Goal: Task Accomplishment & Management: Use online tool/utility

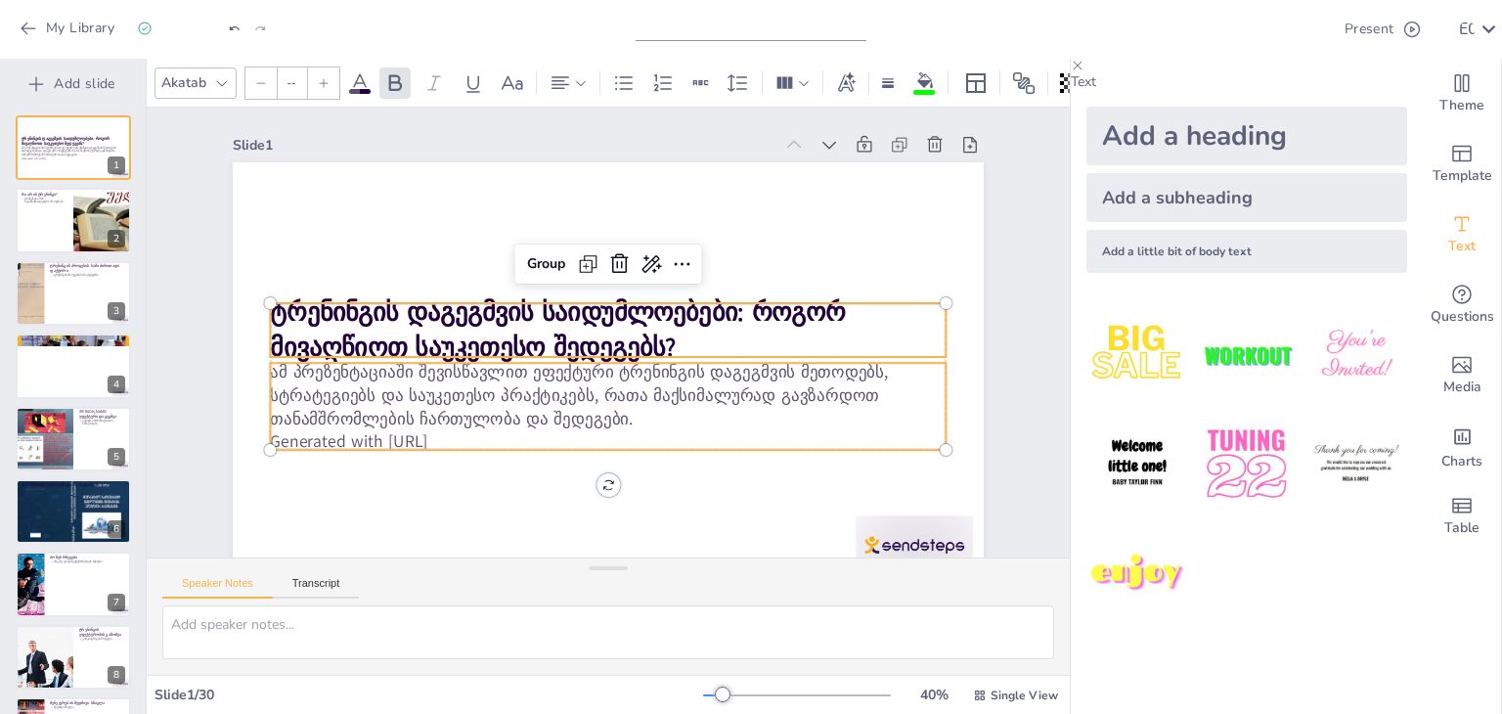
checkbox input "true"
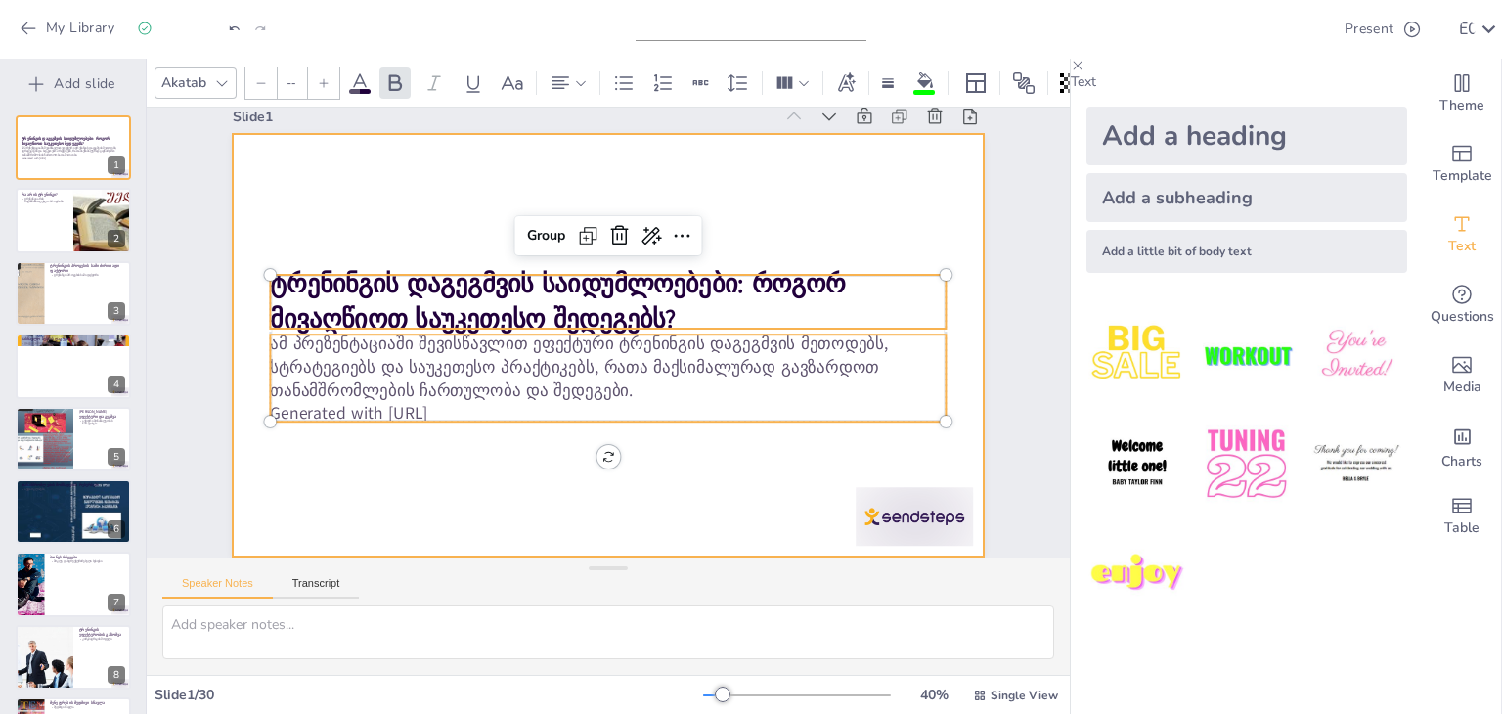
scroll to position [43, 0]
checkbox input "true"
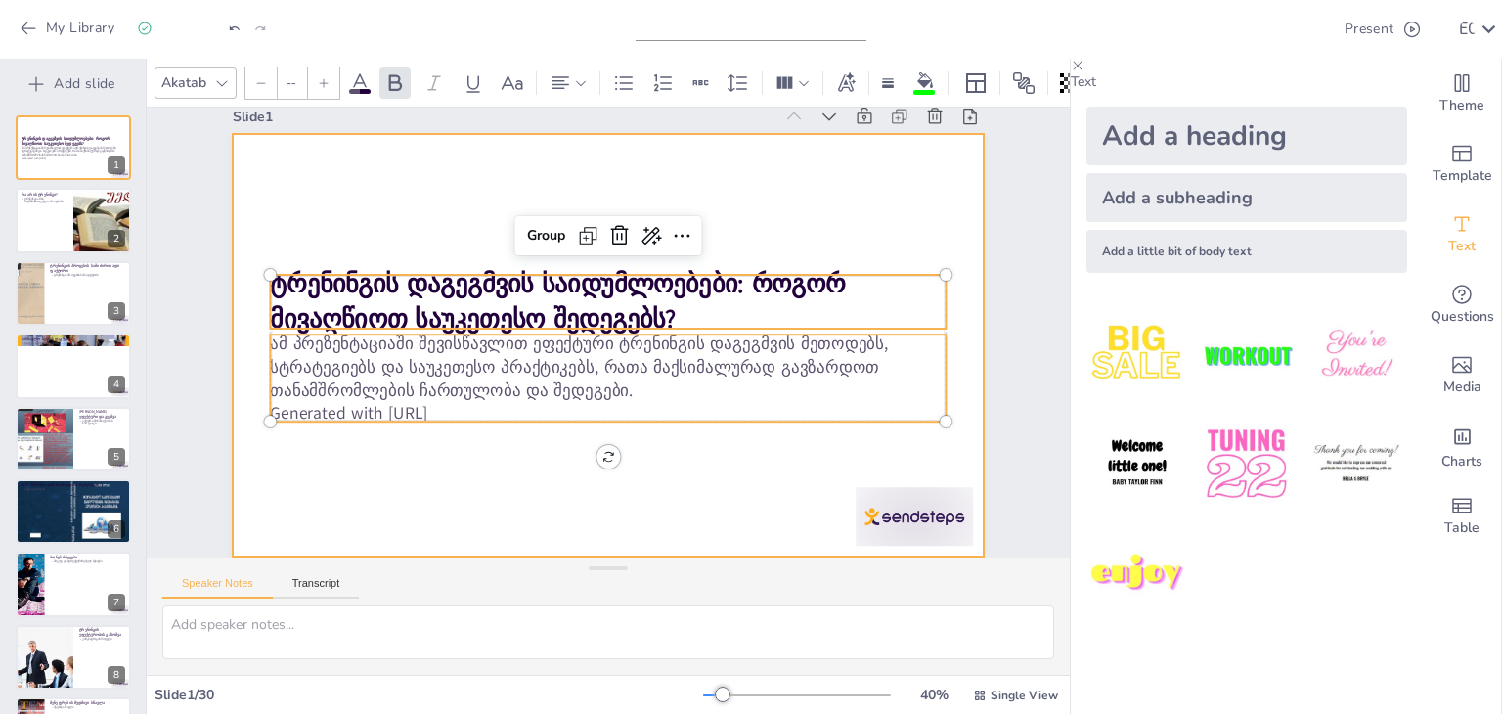
checkbox input "true"
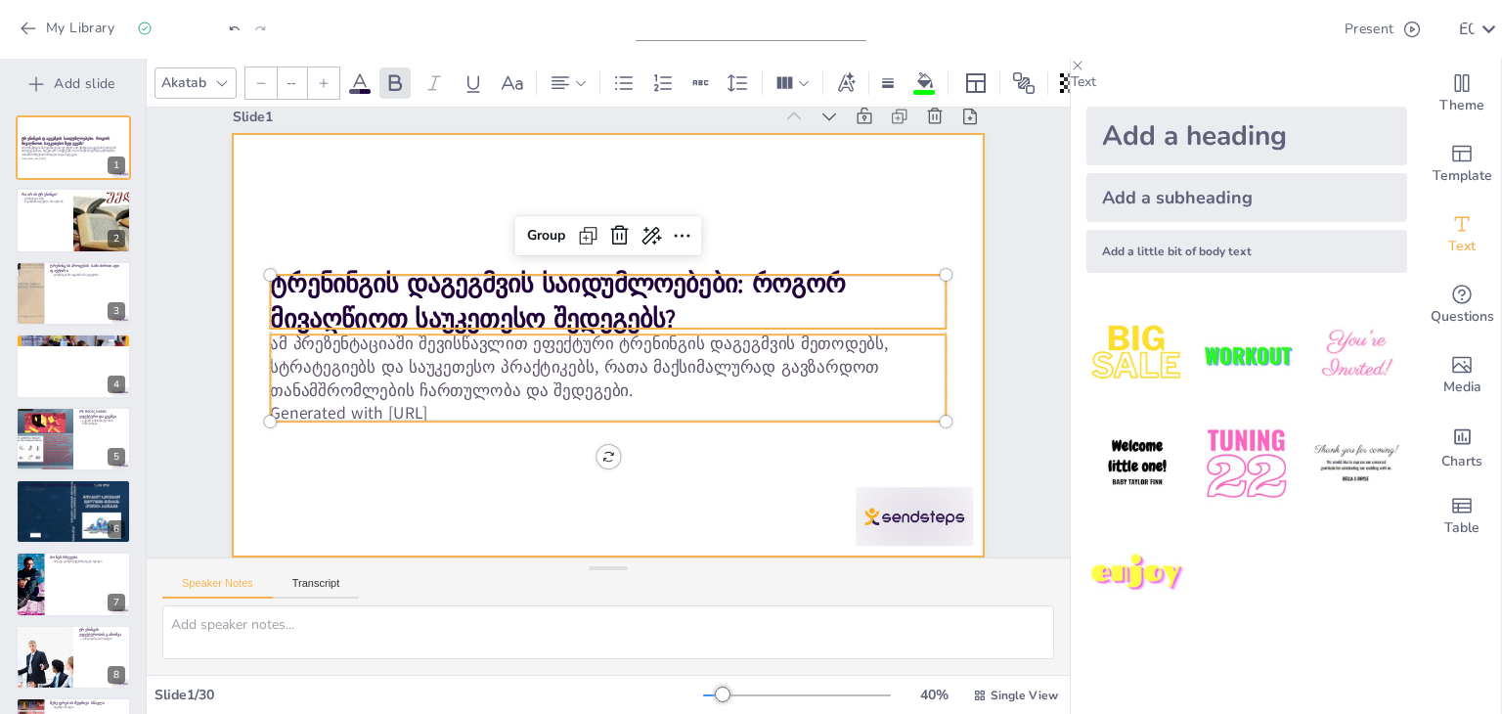
checkbox input "true"
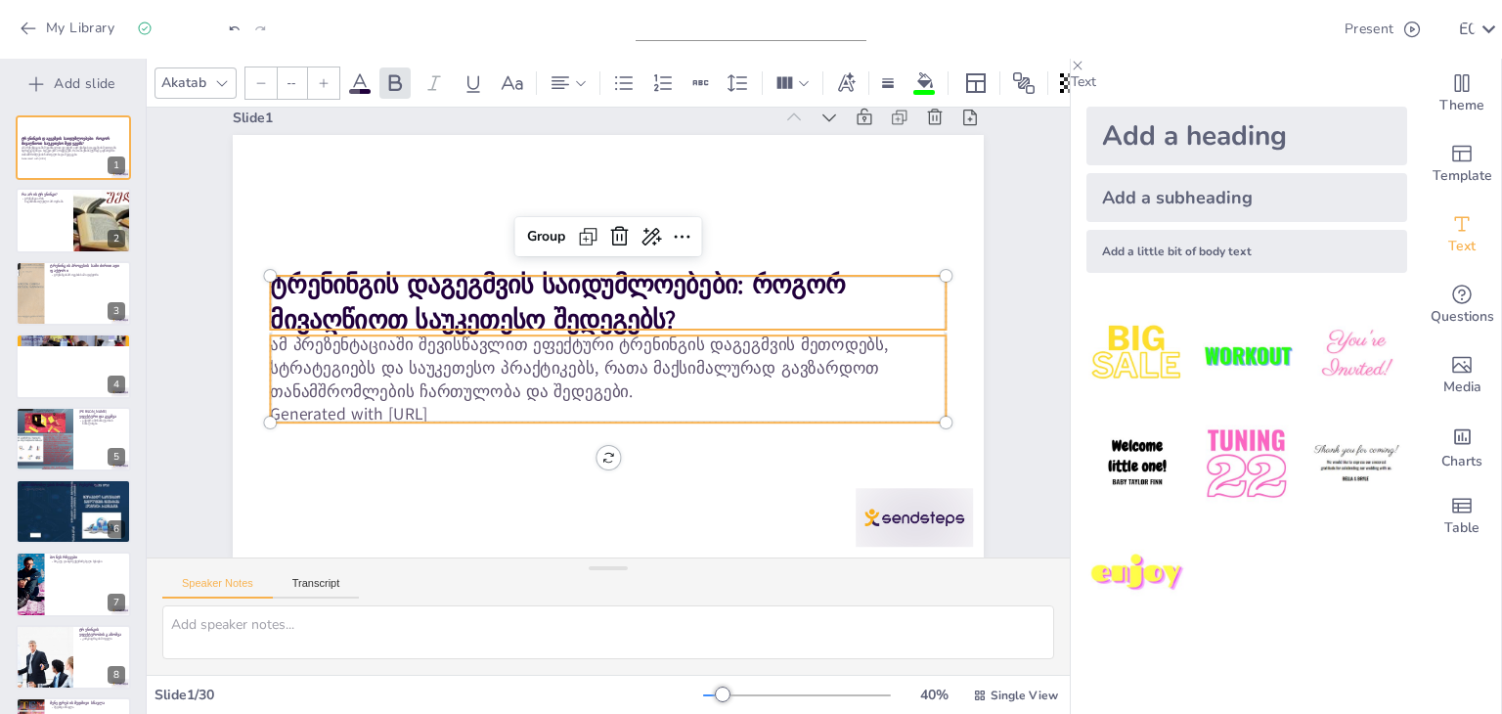
checkbox input "true"
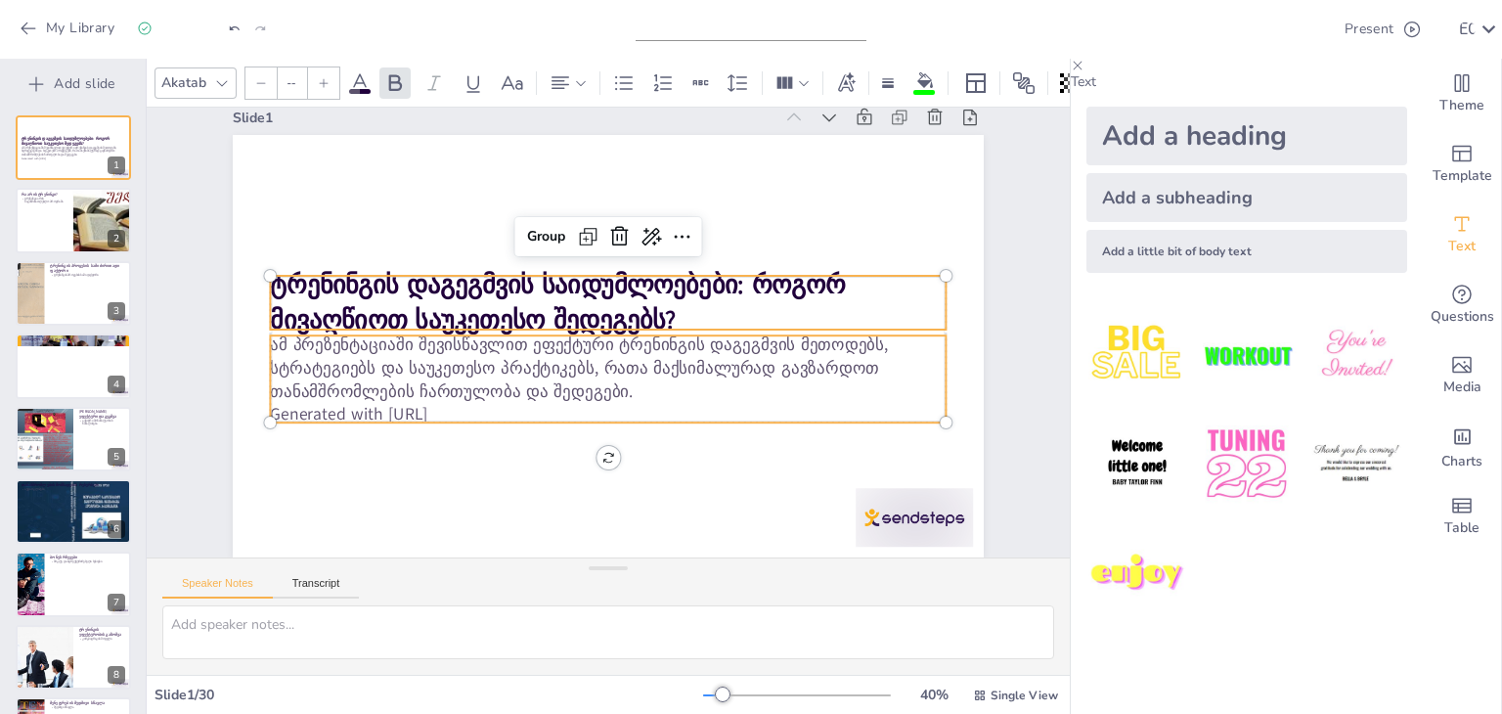
checkbox input "true"
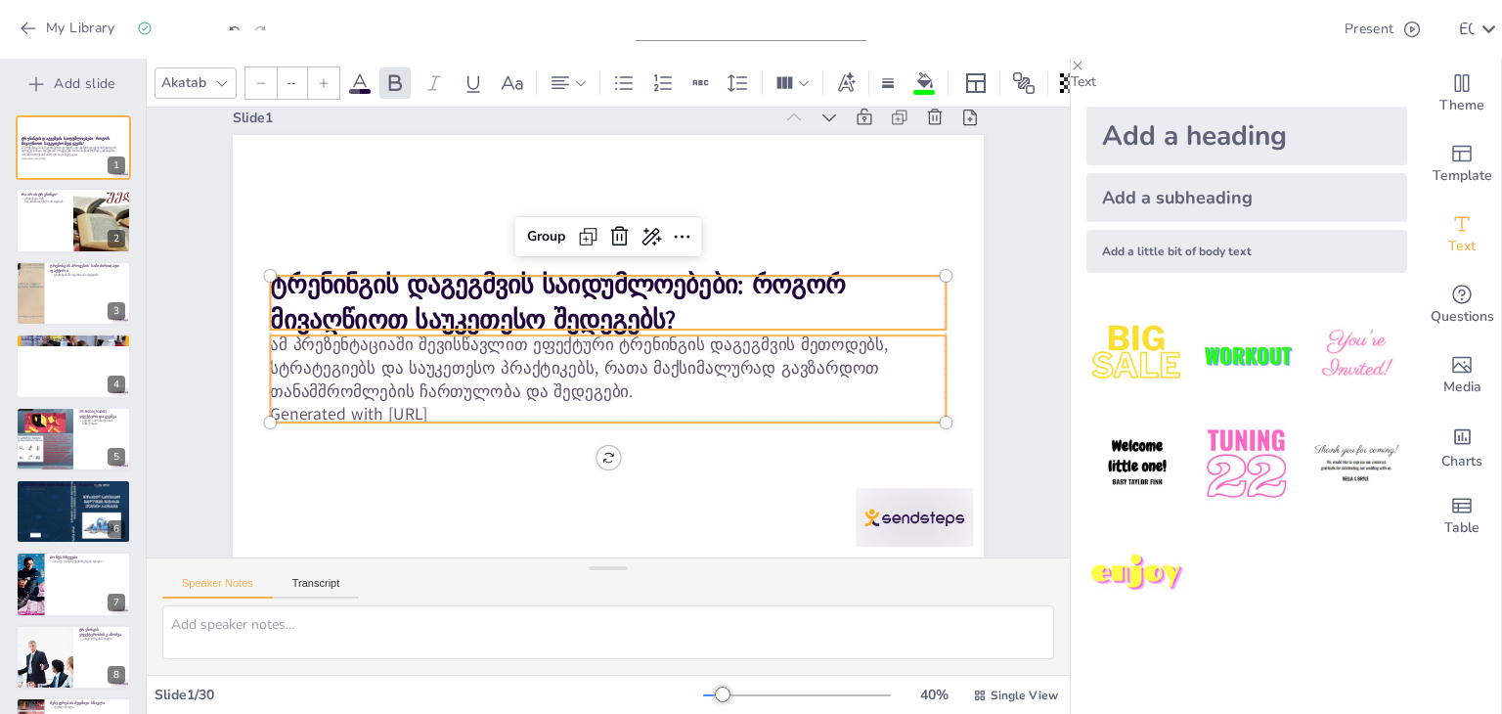
checkbox input "true"
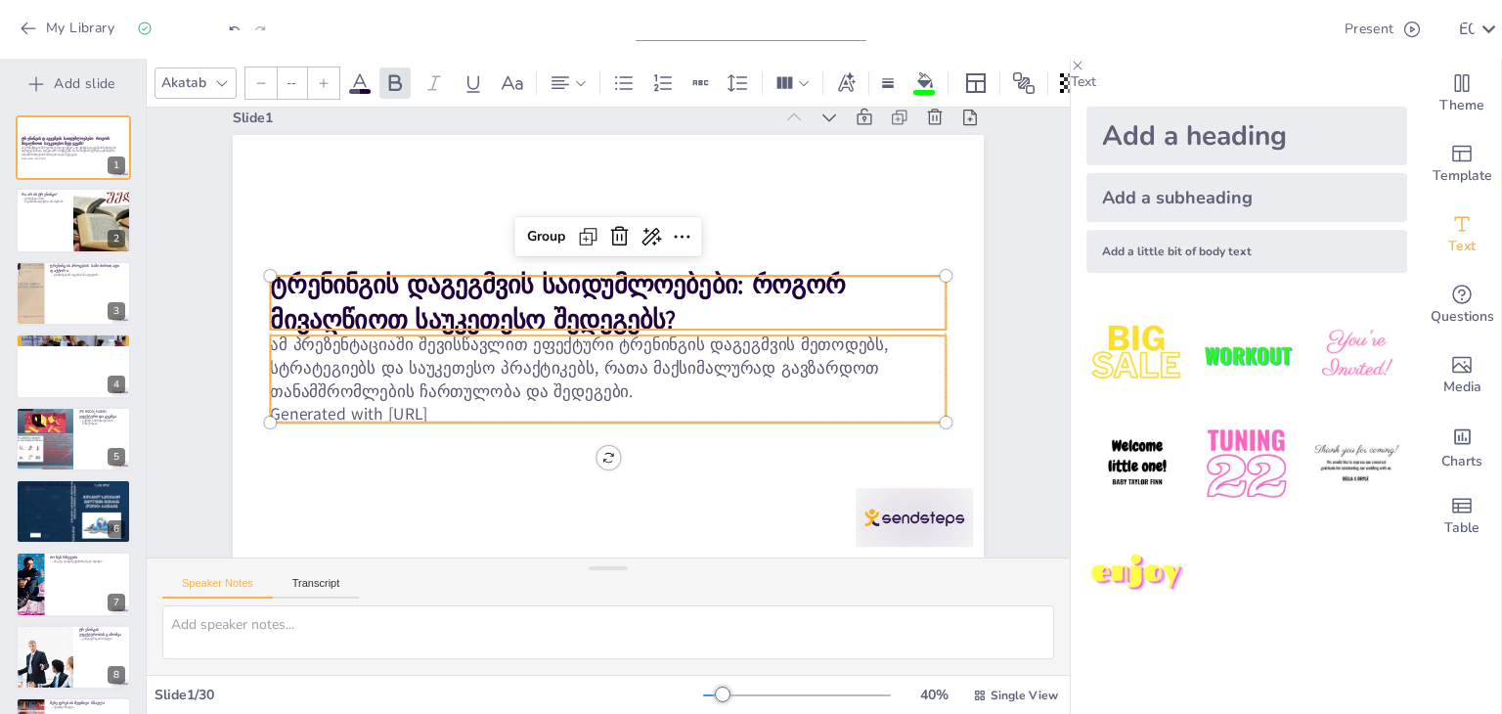
checkbox input "true"
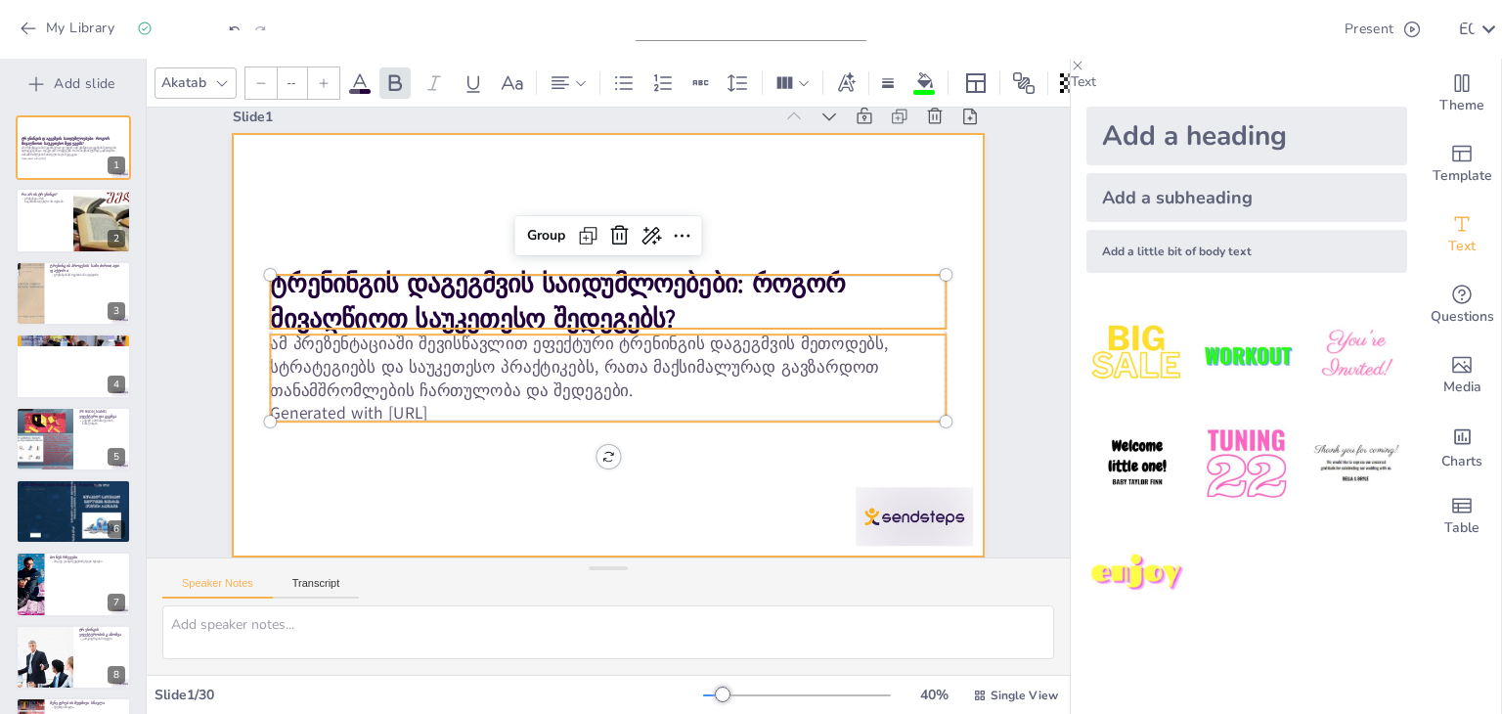
checkbox input "true"
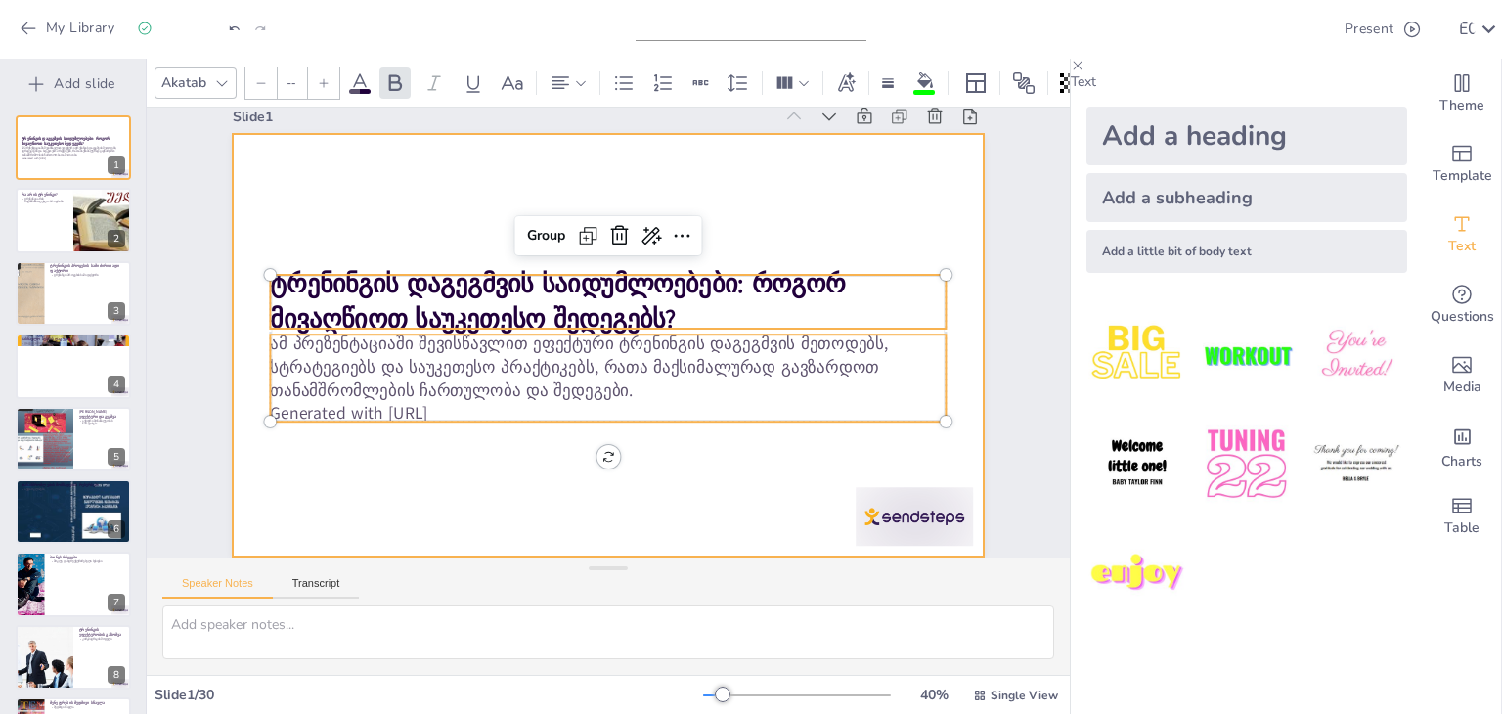
scroll to position [42, 0]
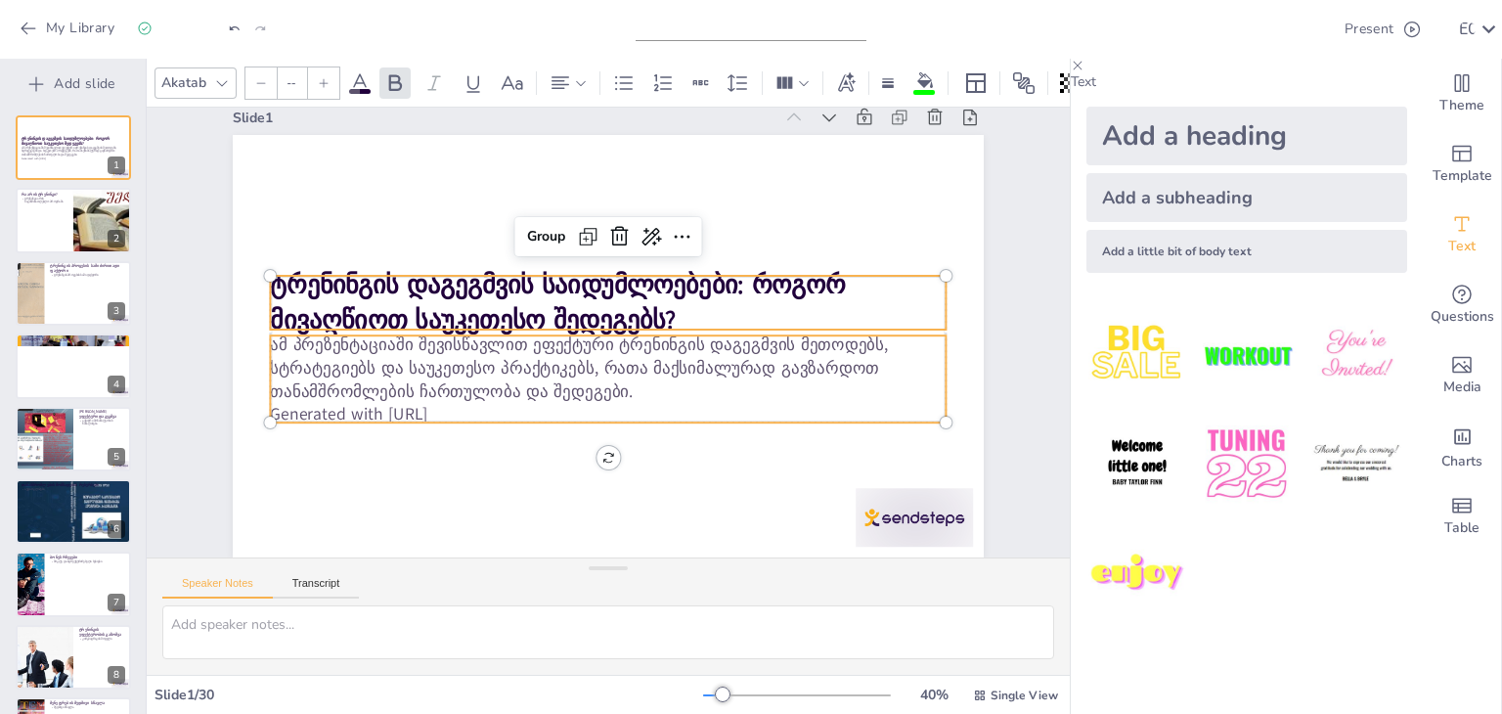
checkbox input "true"
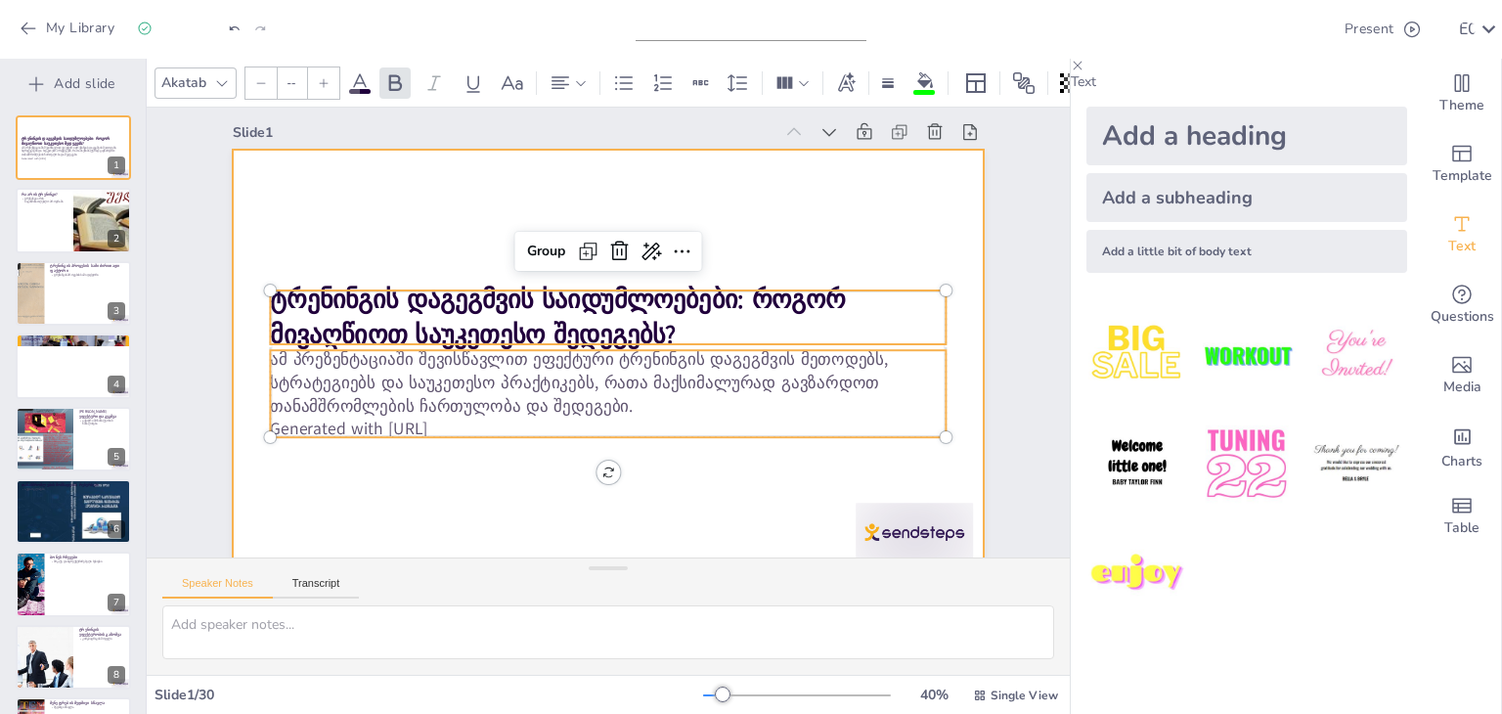
scroll to position [0, 0]
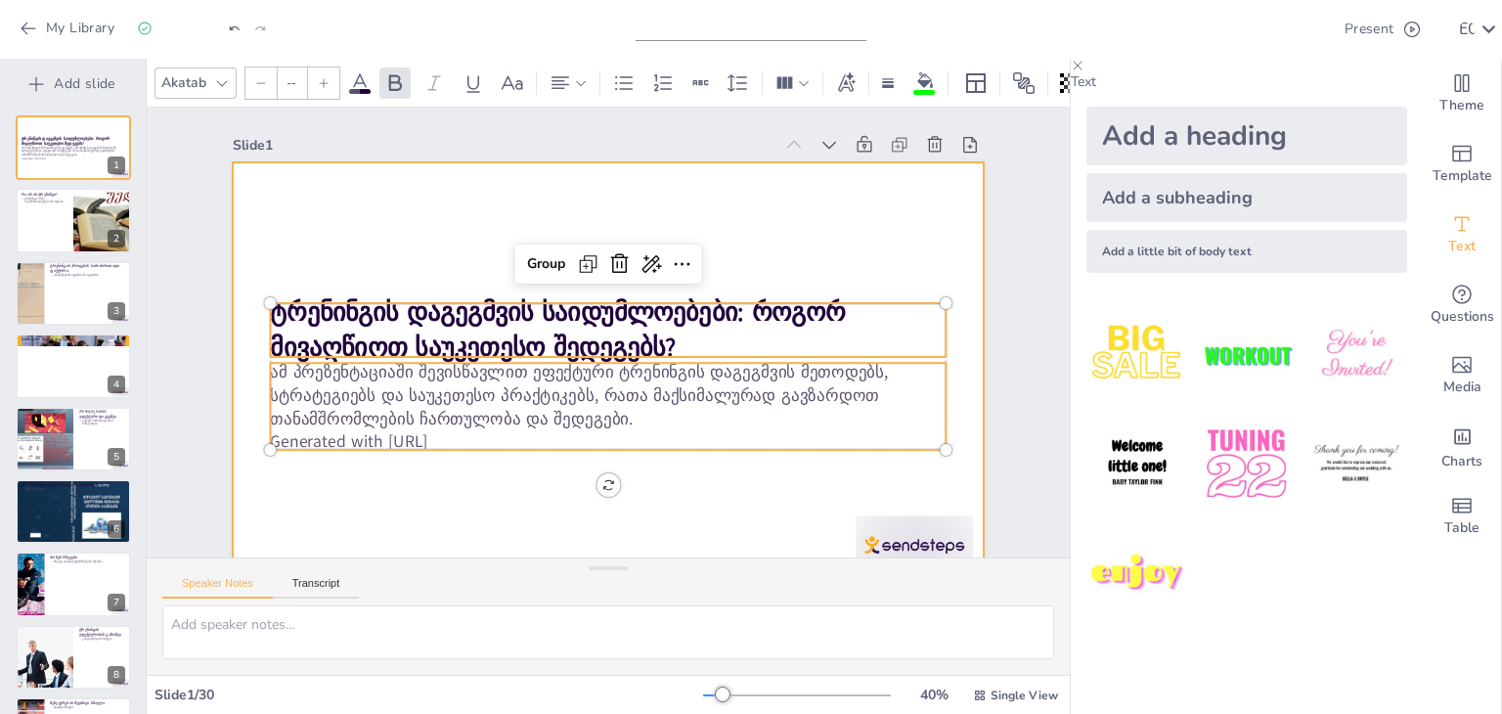
checkbox input "true"
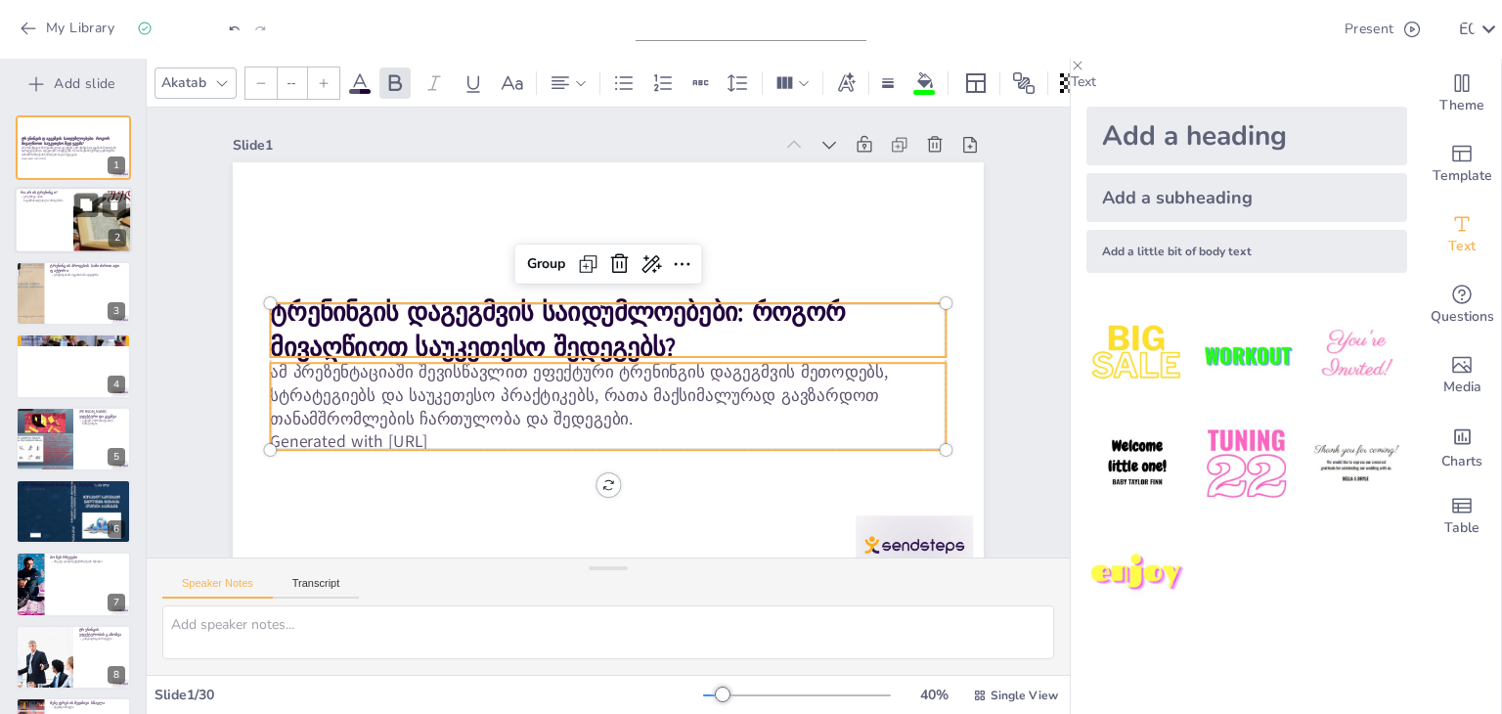
checkbox input "true"
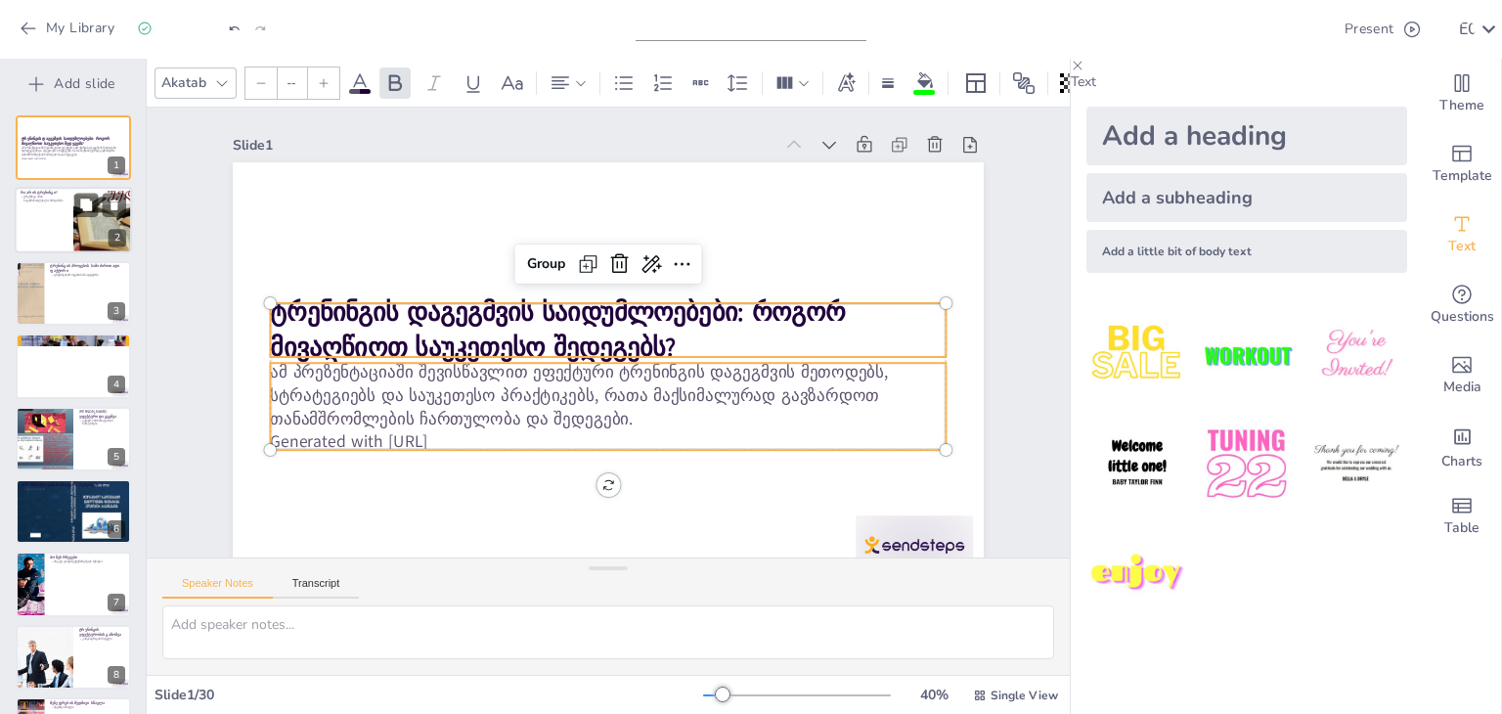
checkbox input "true"
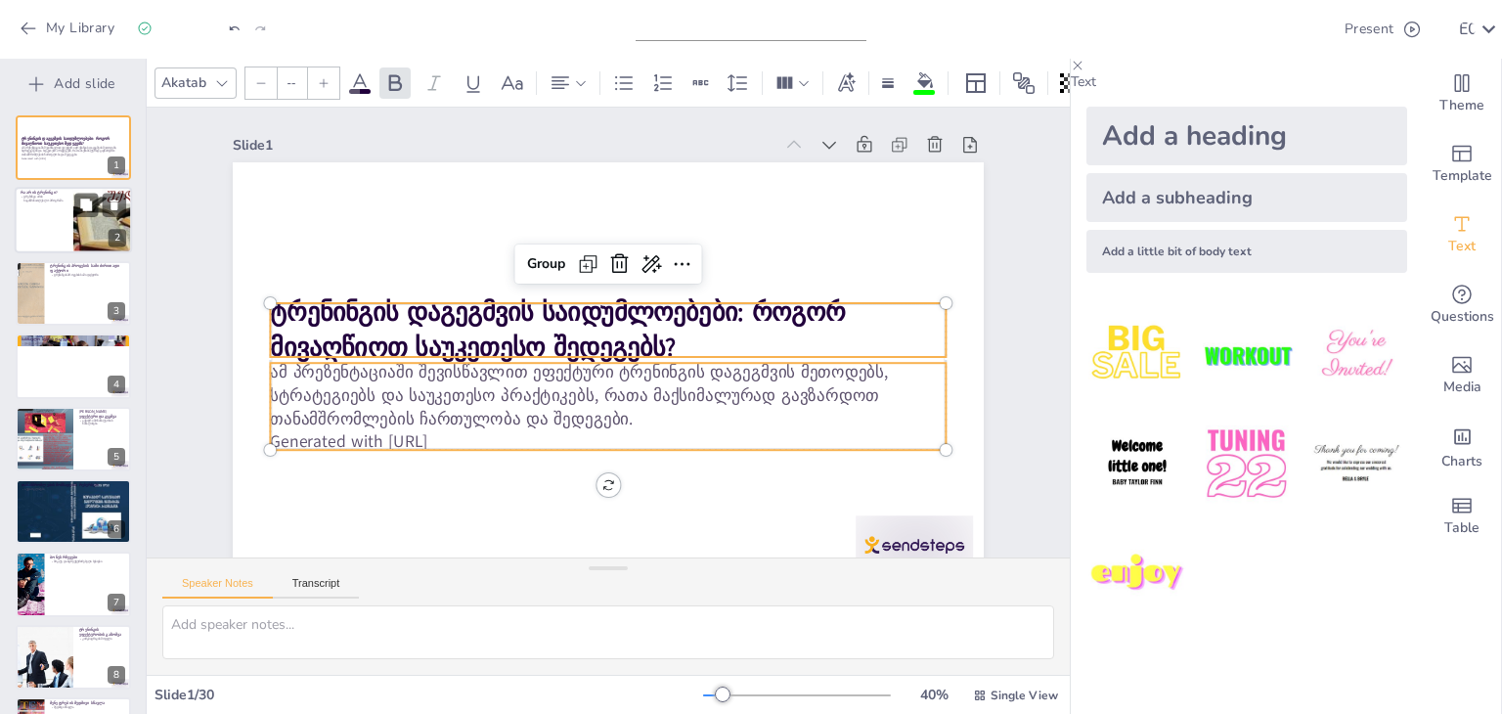
checkbox input "true"
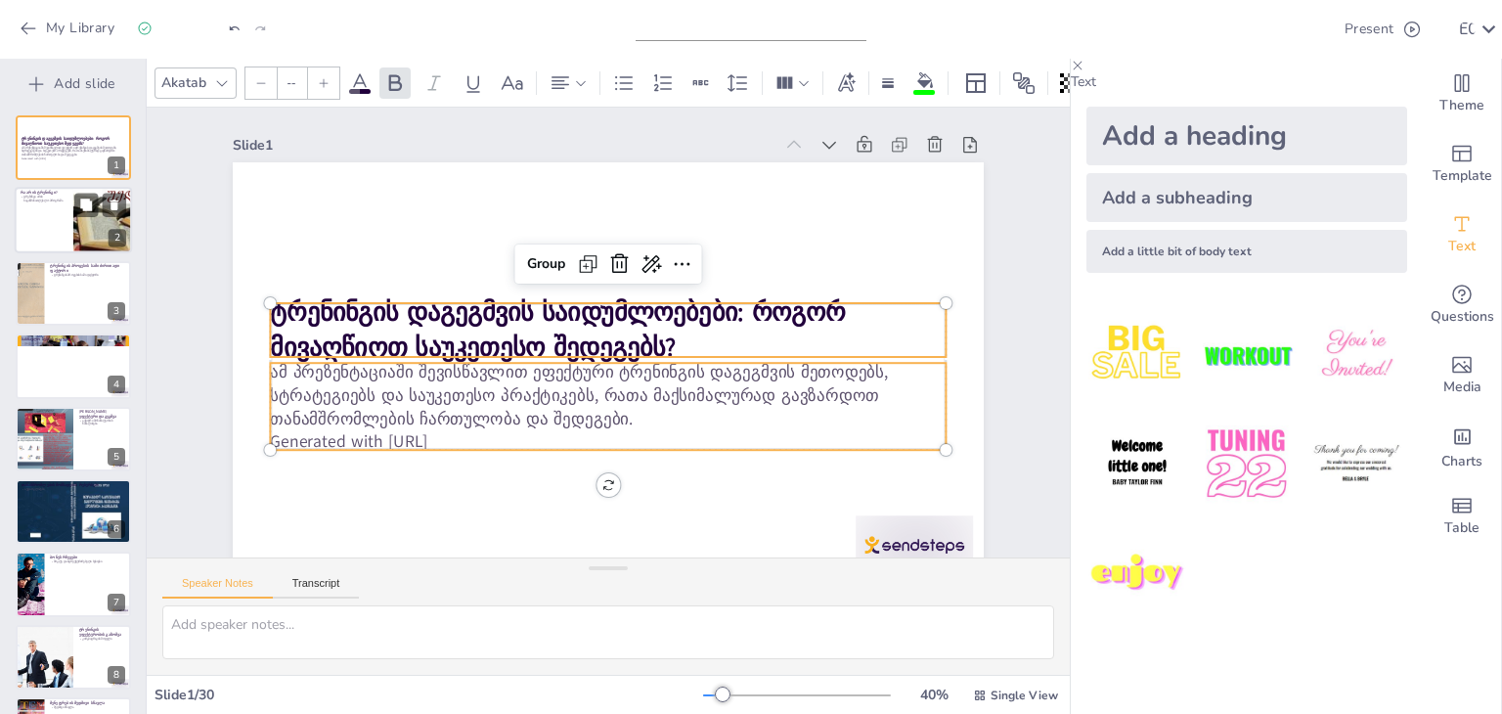
checkbox input "true"
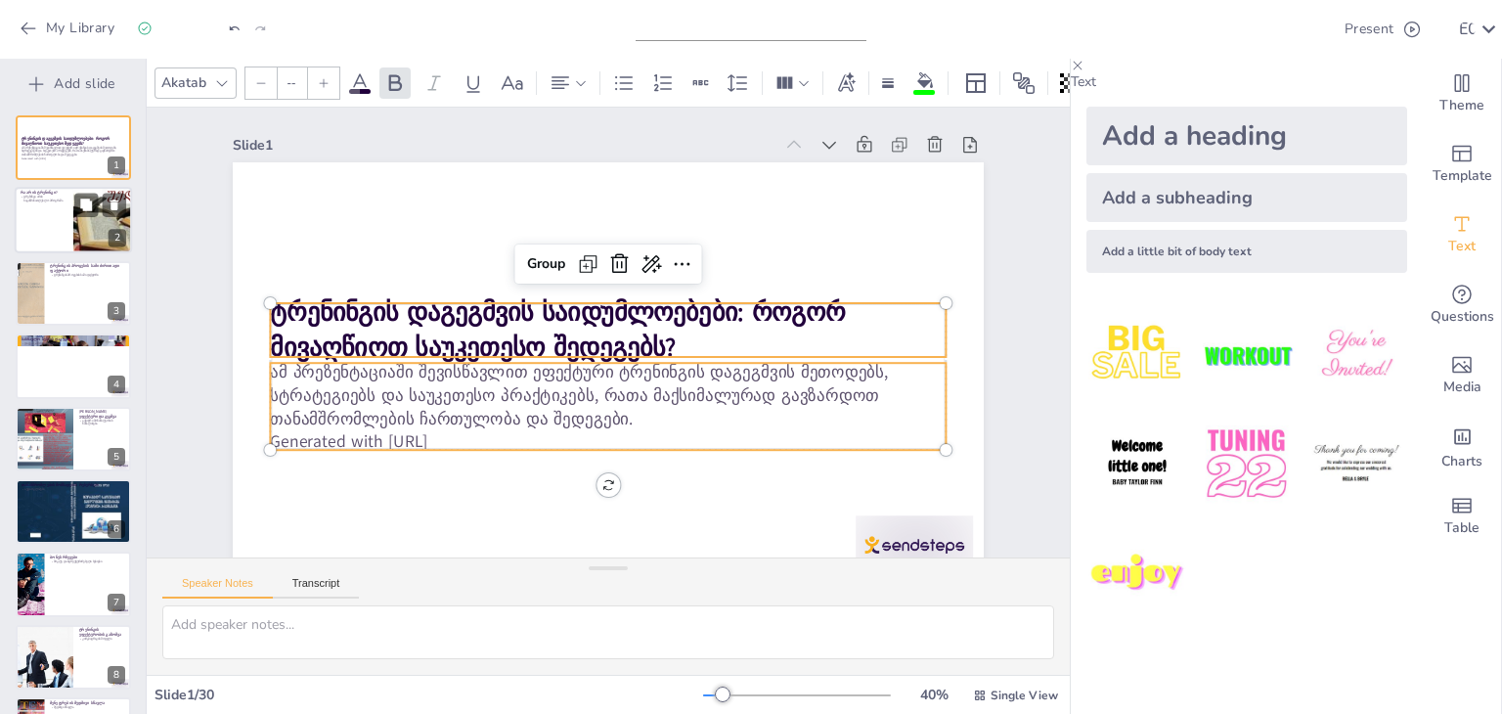
click at [50, 201] on p "ტრენინგი არის საგანმანათლებლო პროგრამა" at bounding box center [44, 199] width 47 height 7
checkbox input "true"
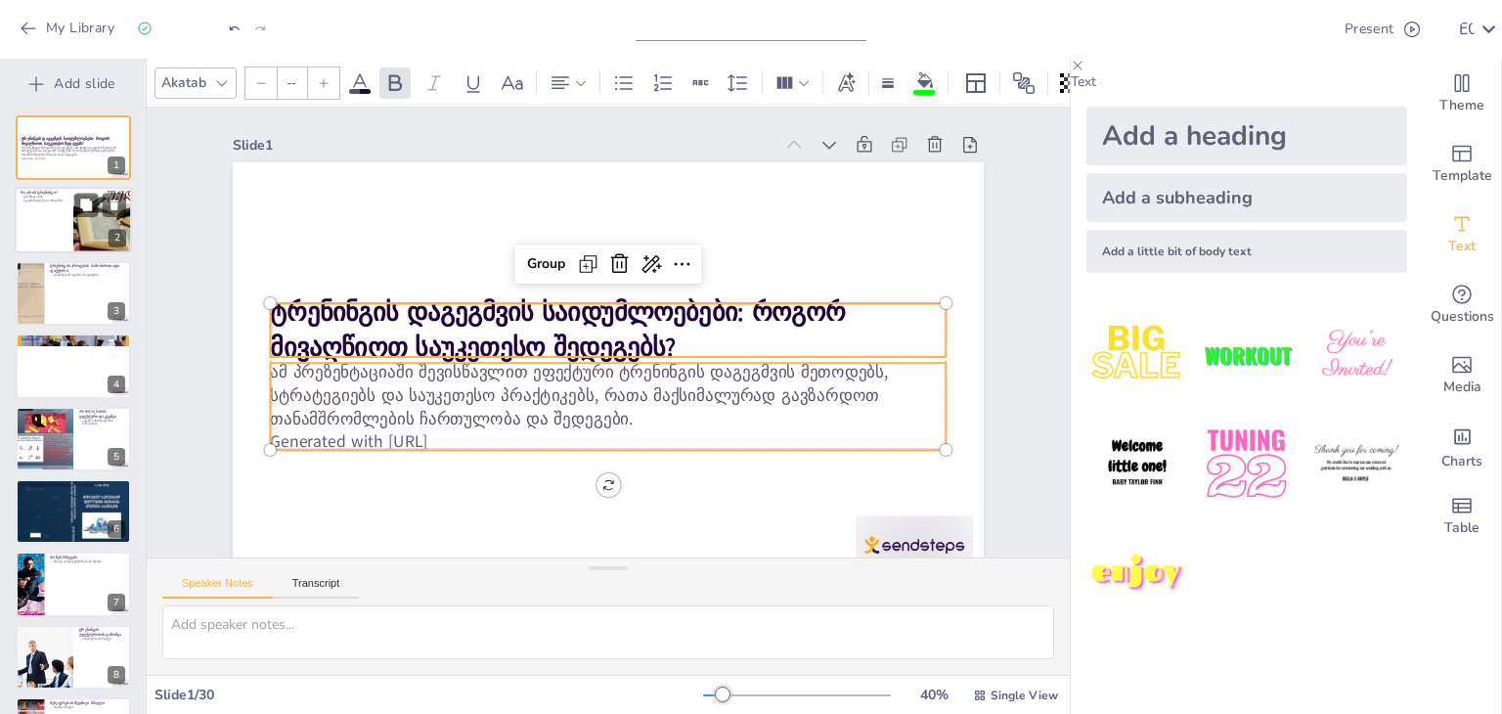
checkbox input "true"
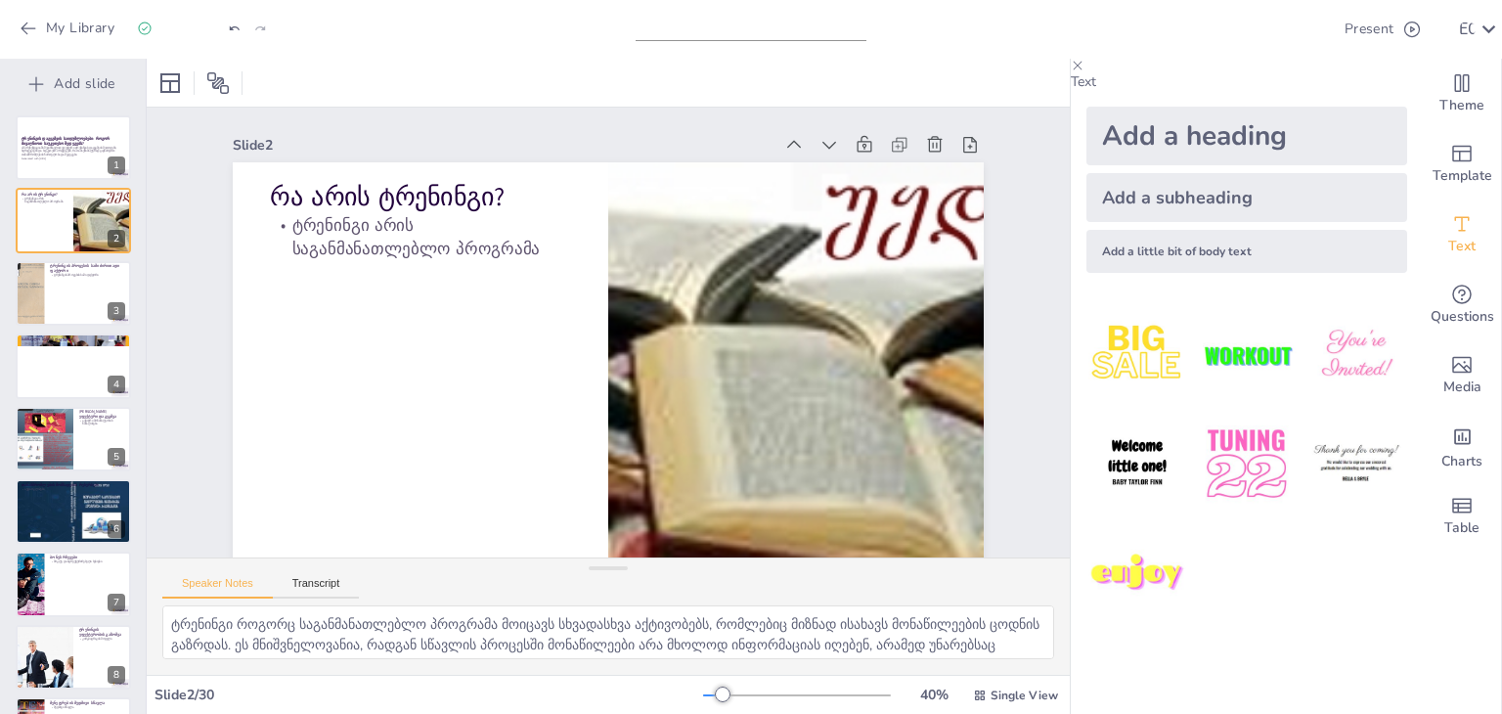
checkbox input "true"
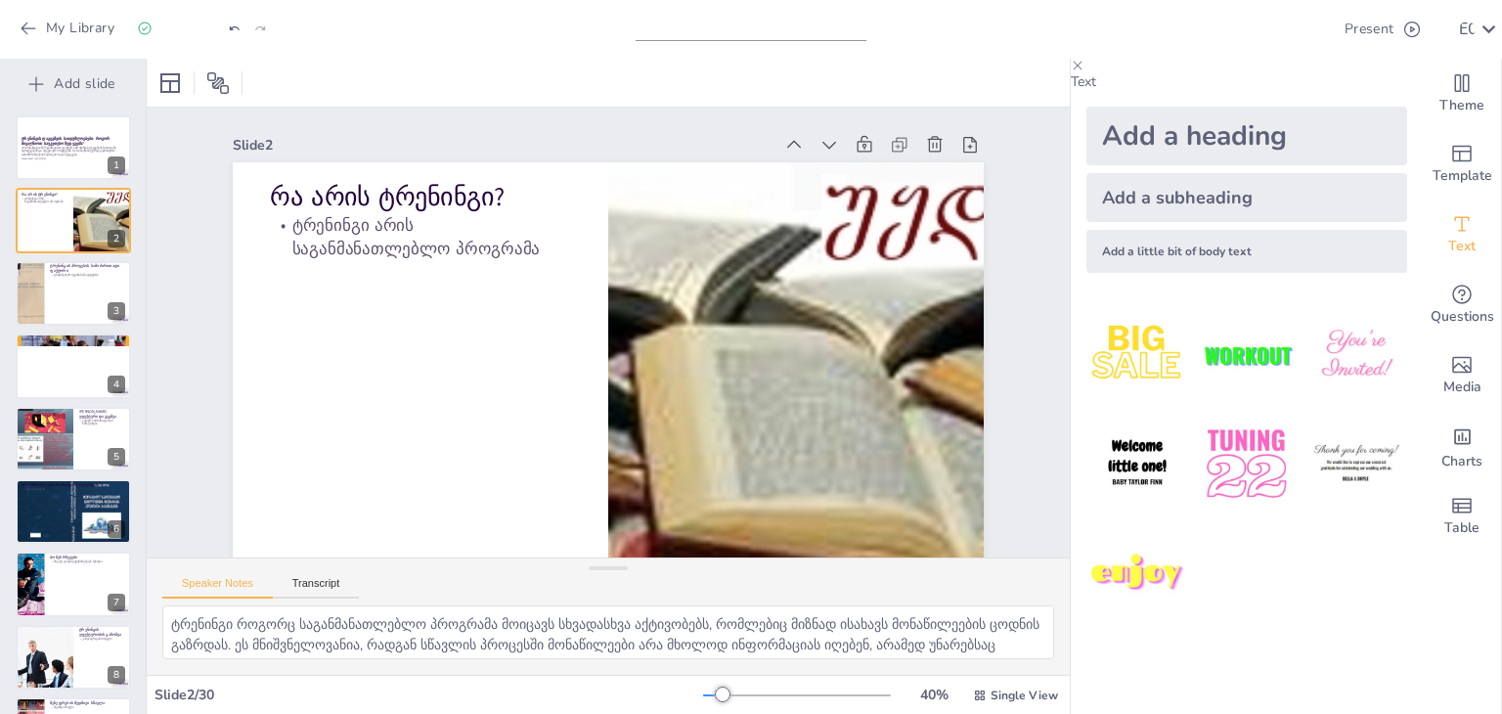
checkbox input "true"
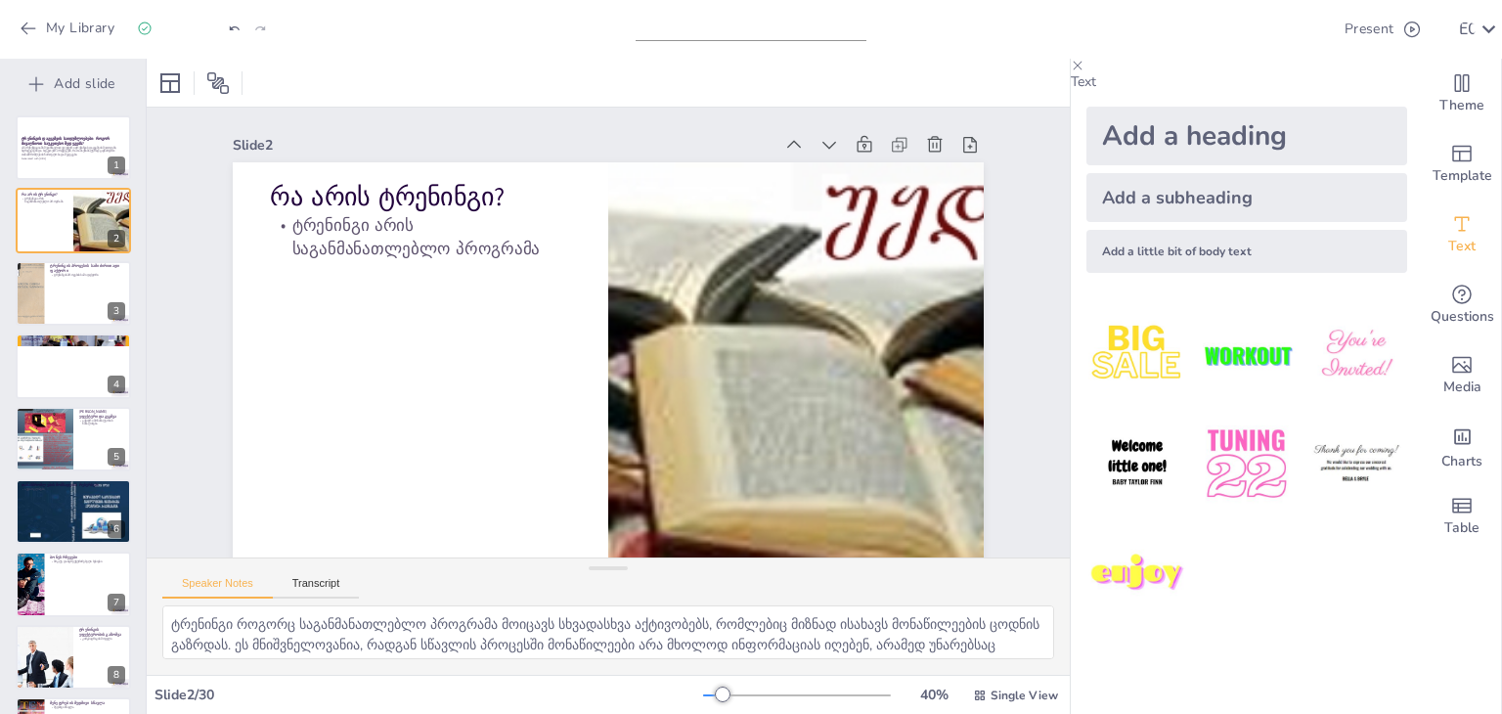
checkbox input "true"
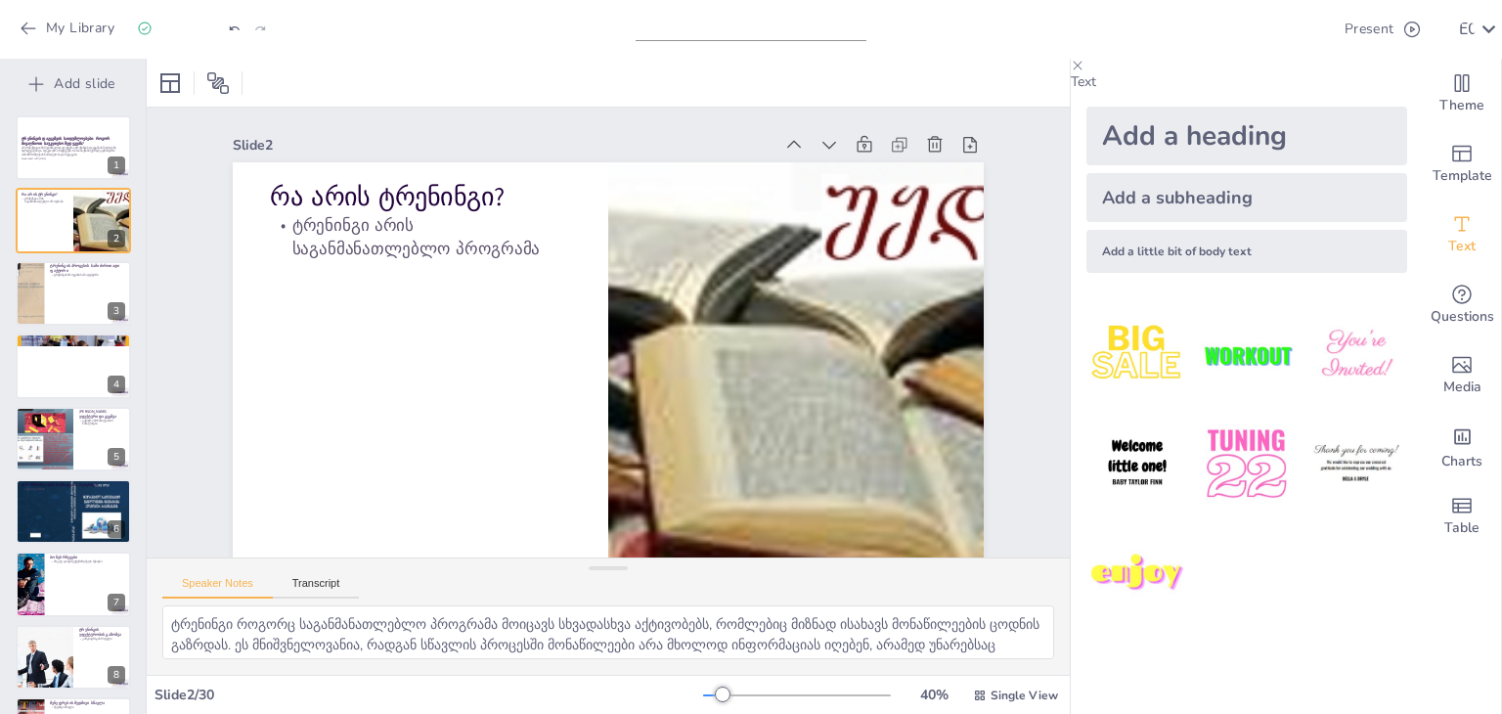
checkbox input "true"
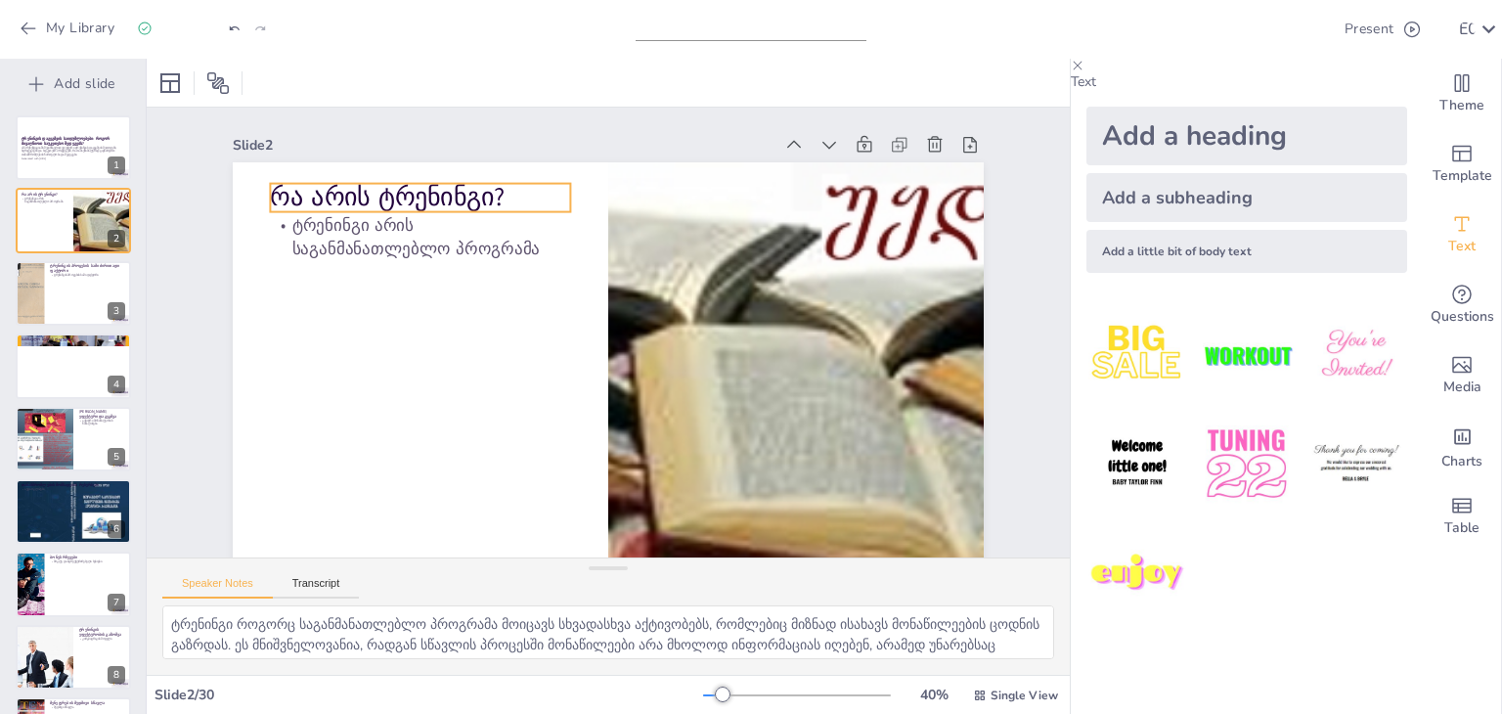
checkbox input "true"
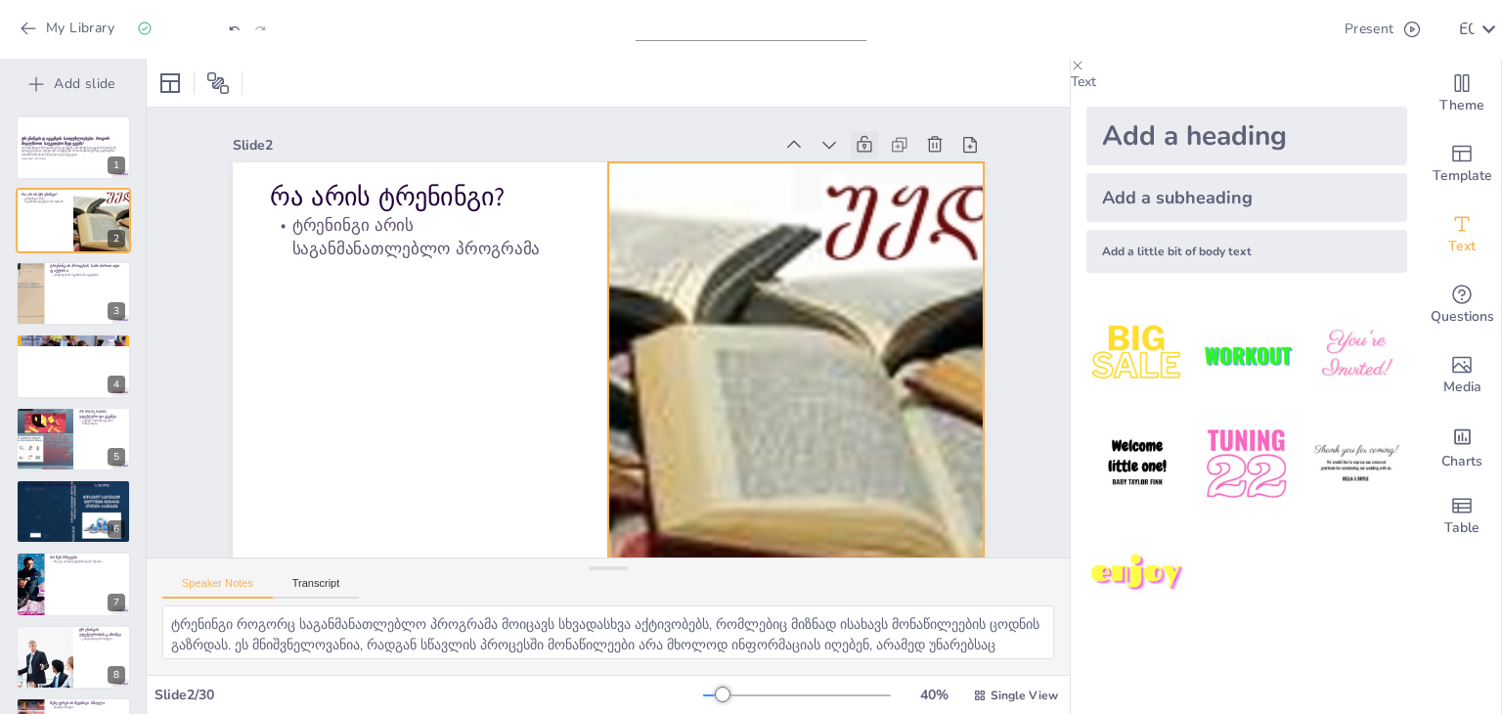
checkbox input "true"
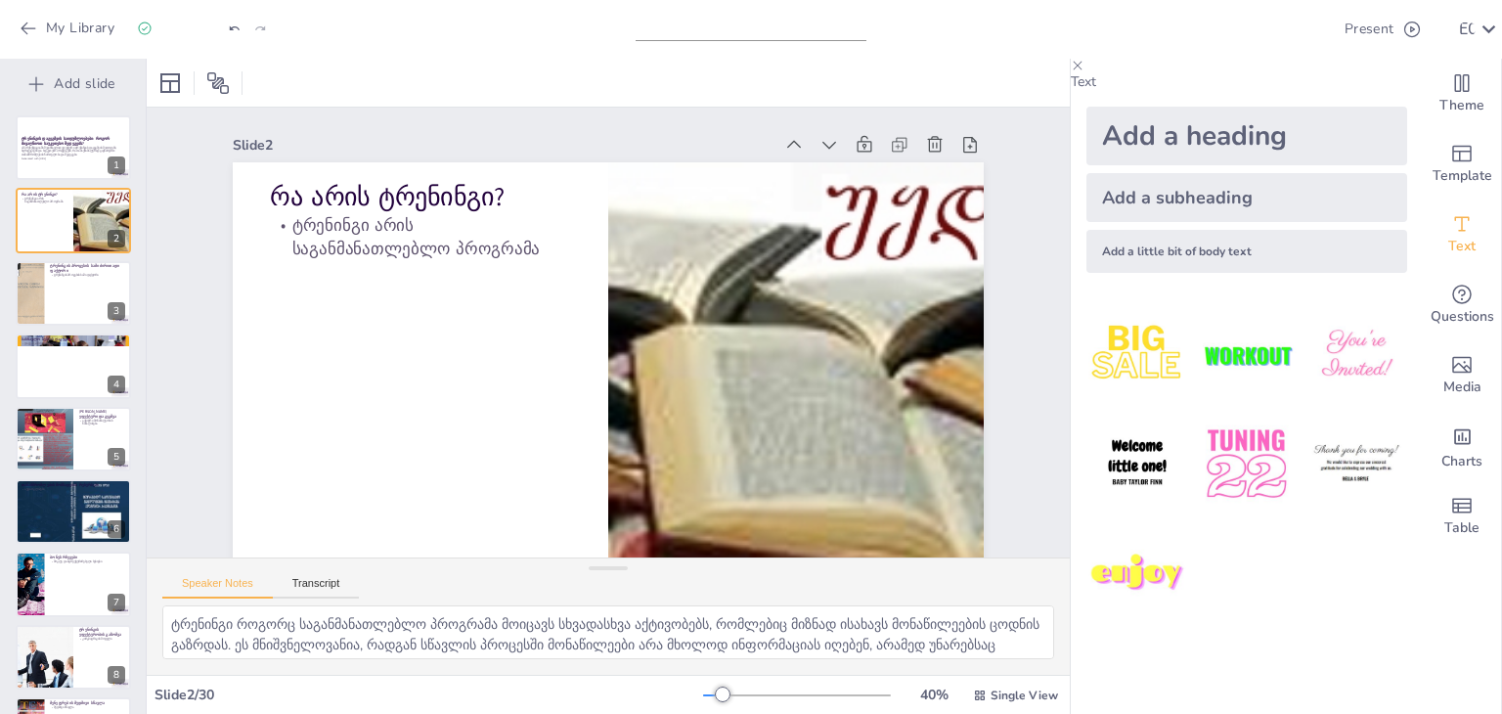
checkbox input "true"
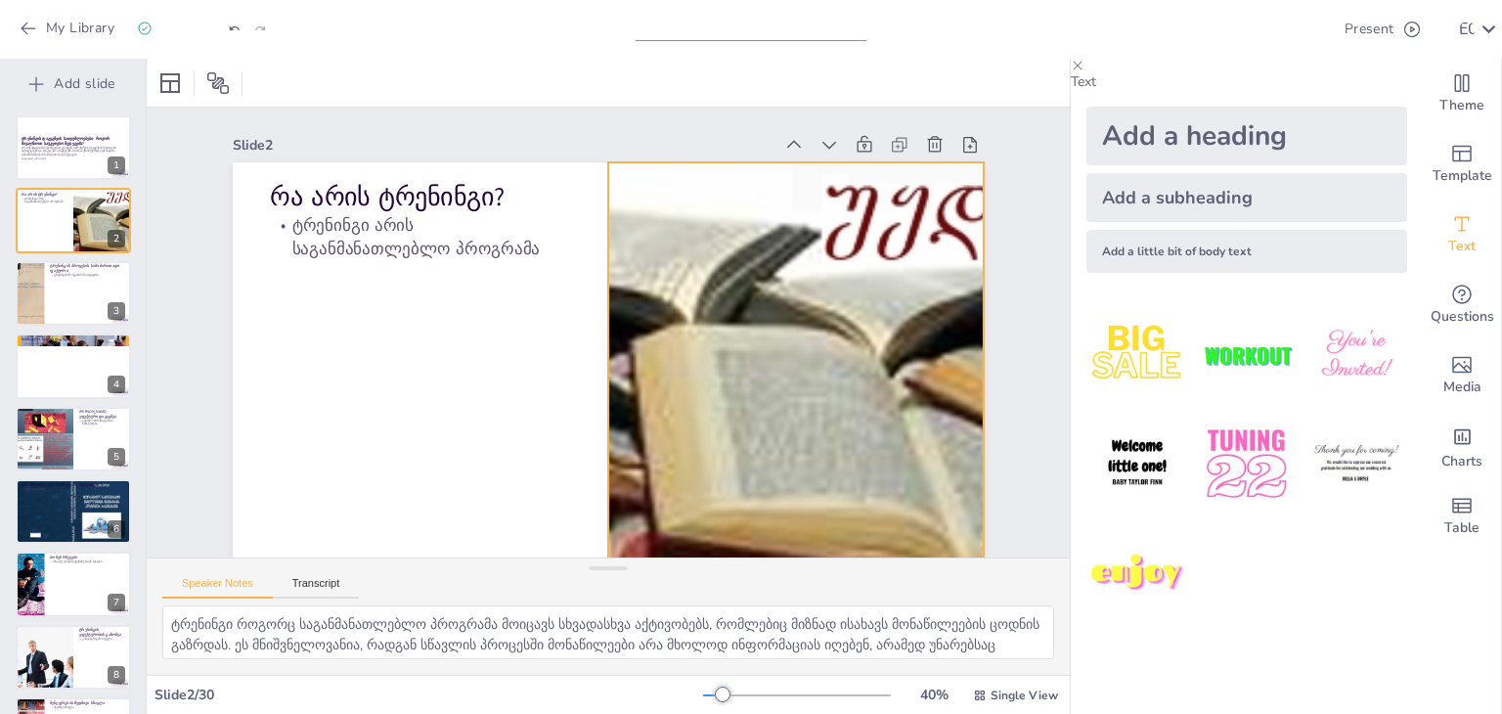
checkbox input "true"
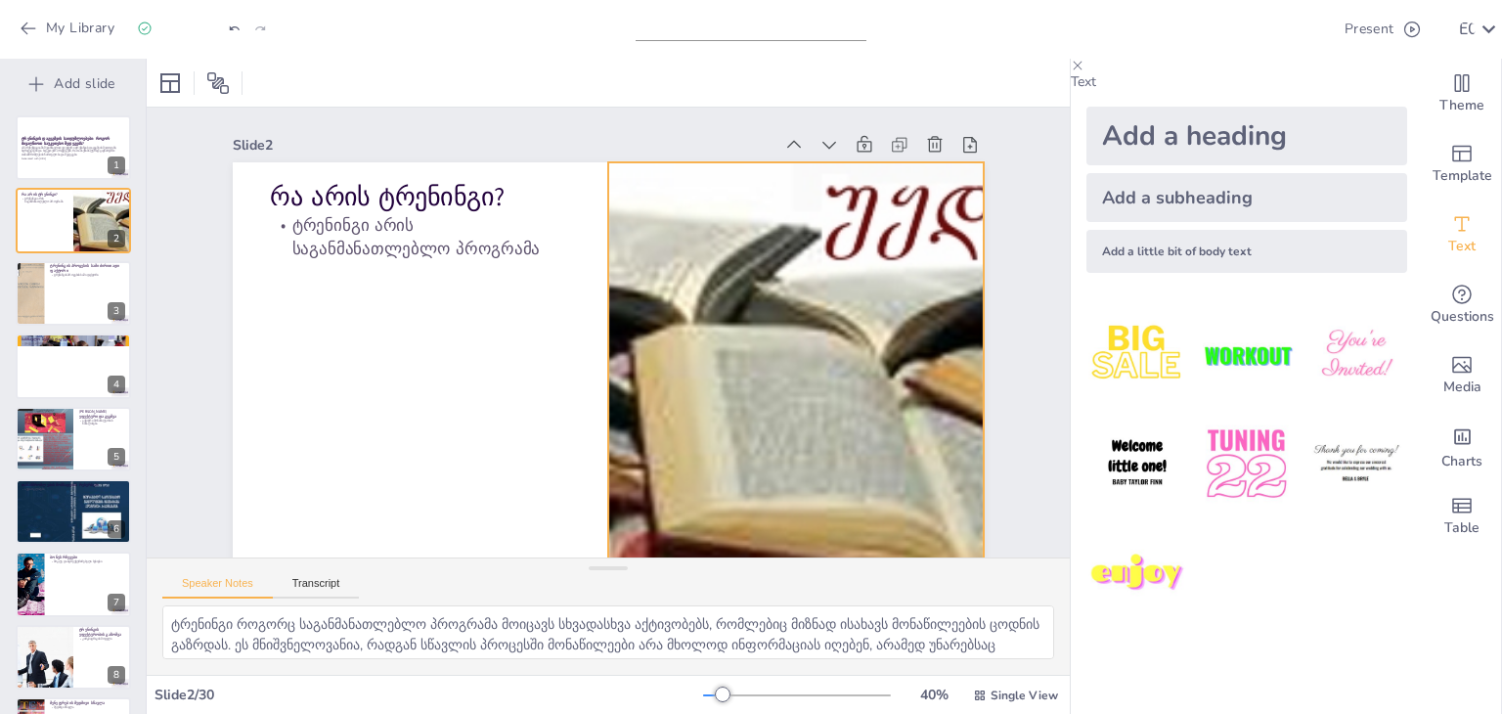
checkbox input "true"
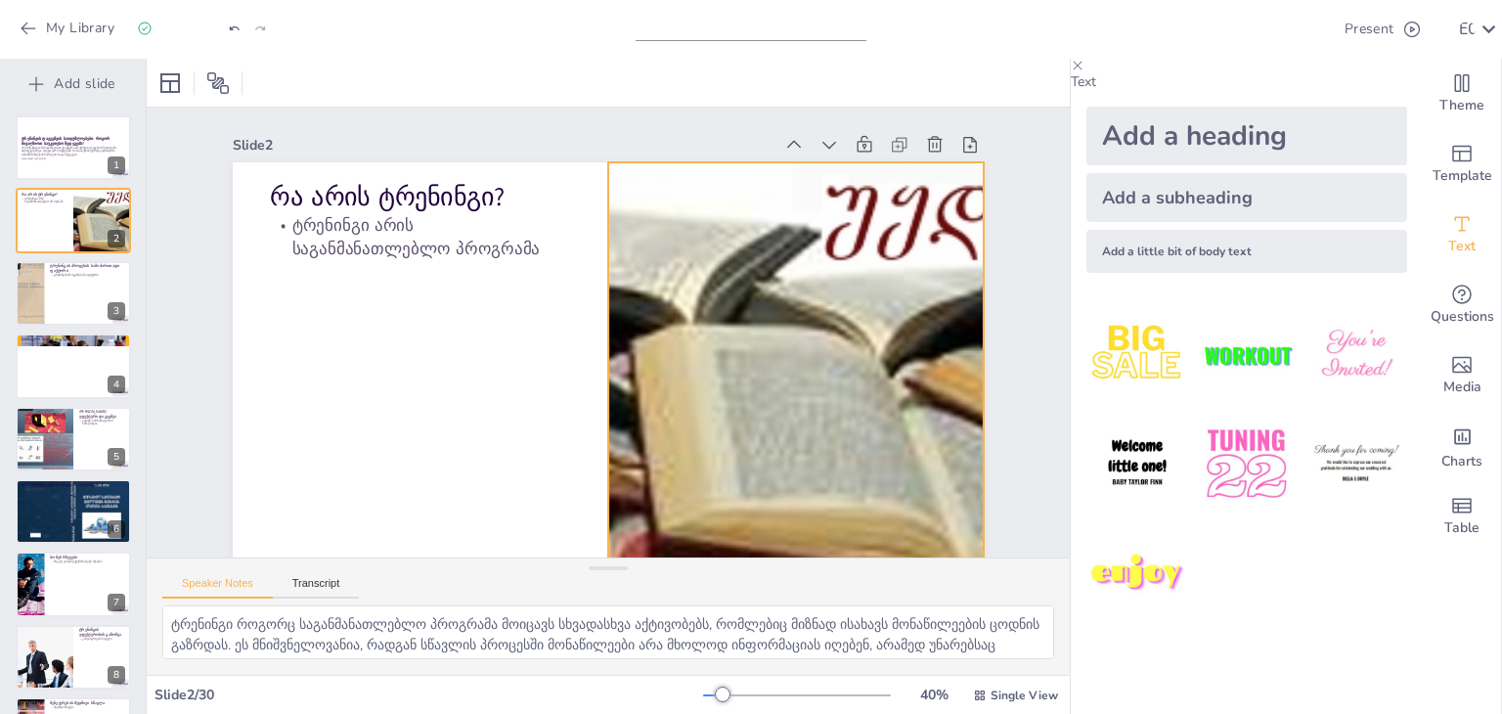
checkbox input "true"
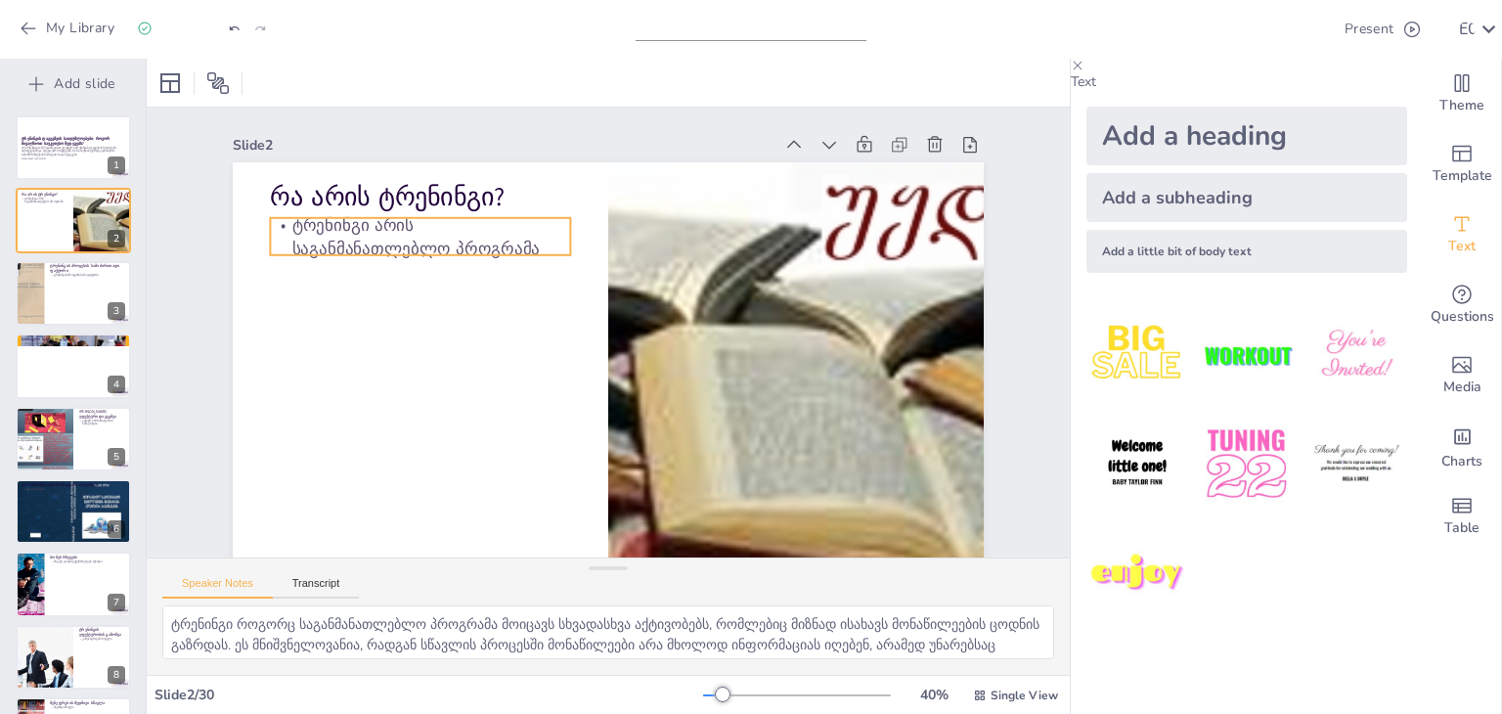
checkbox input "true"
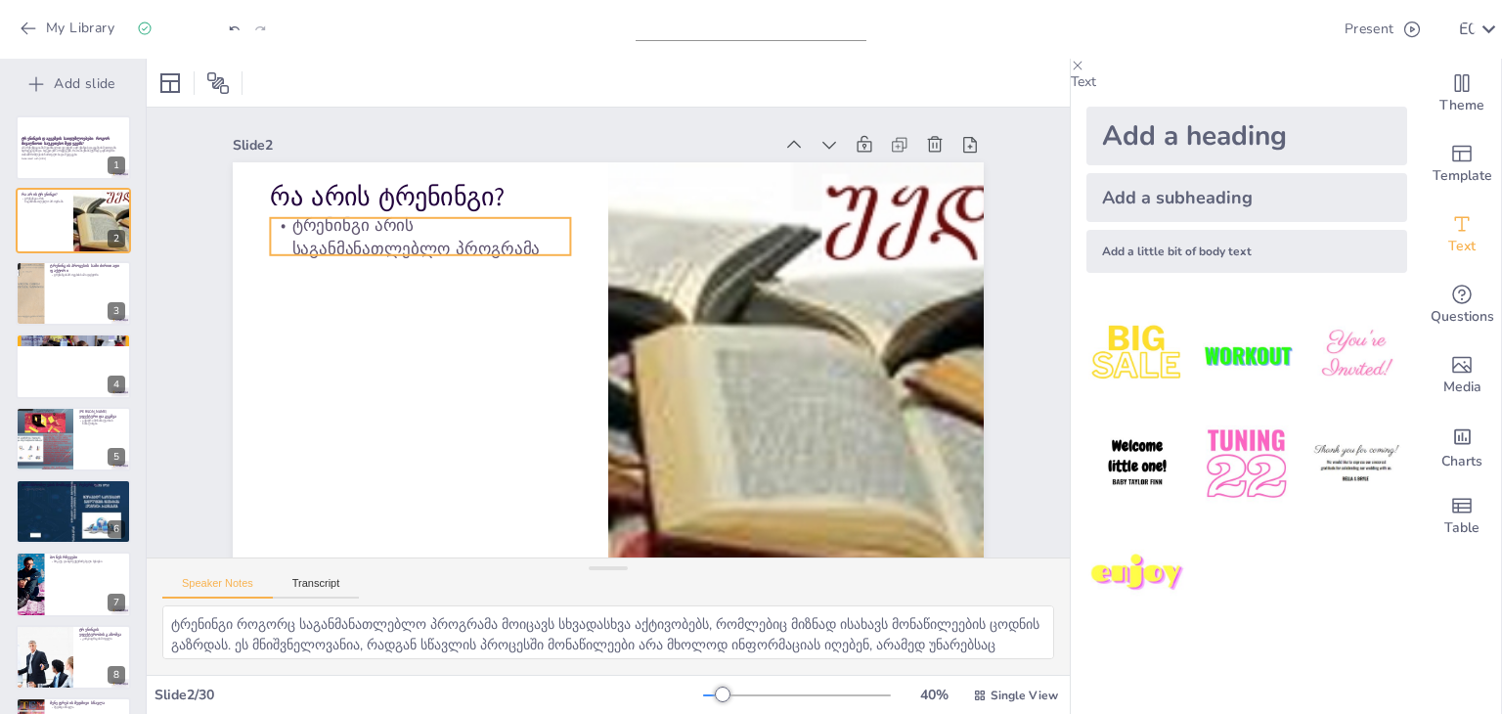
checkbox input "true"
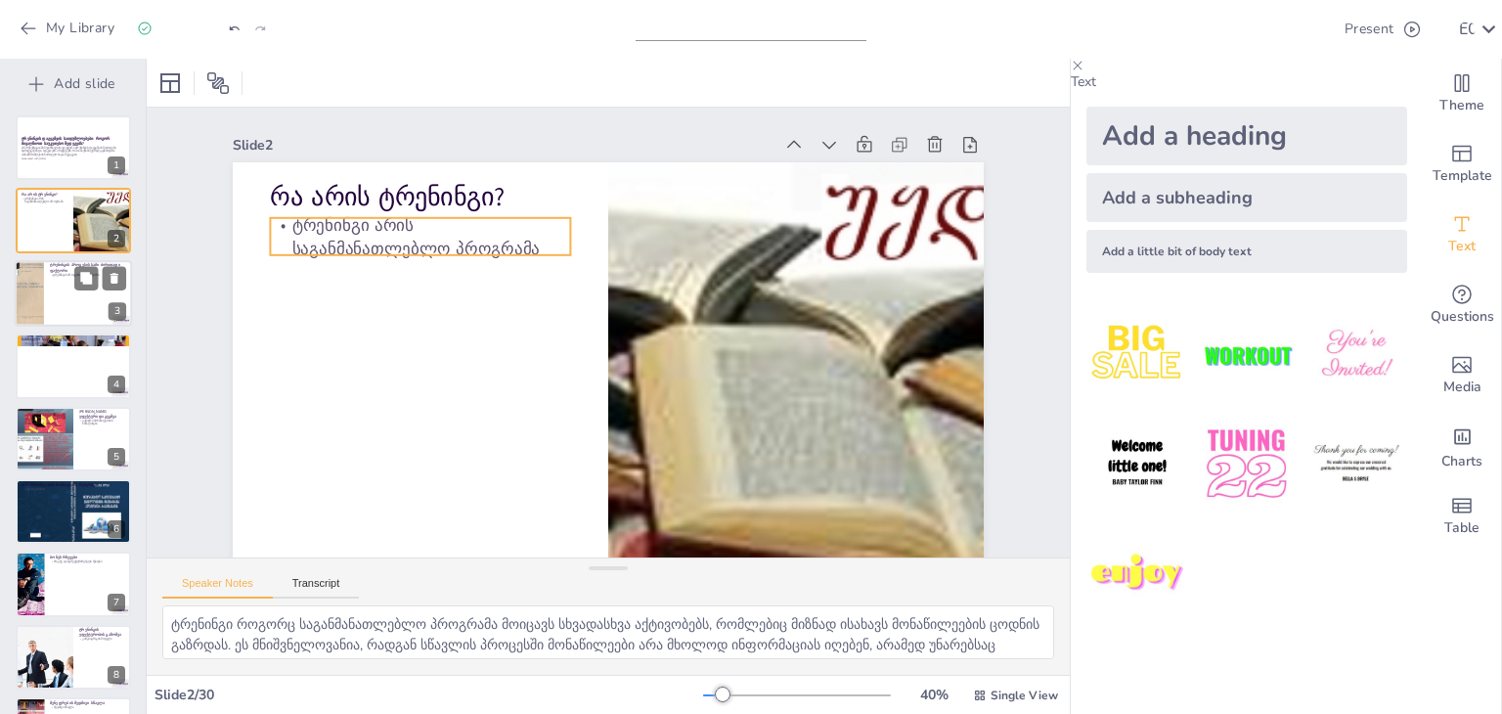
checkbox input "true"
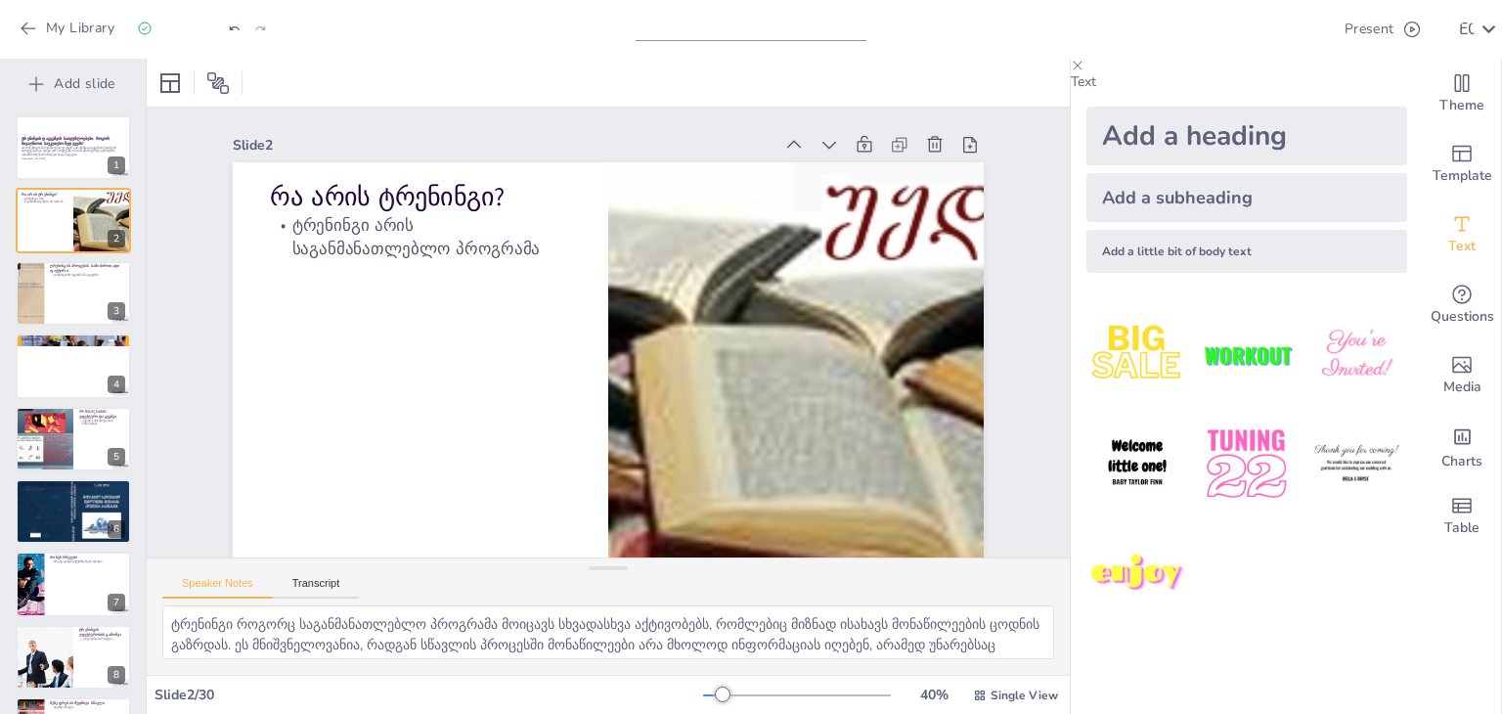
checkbox input "true"
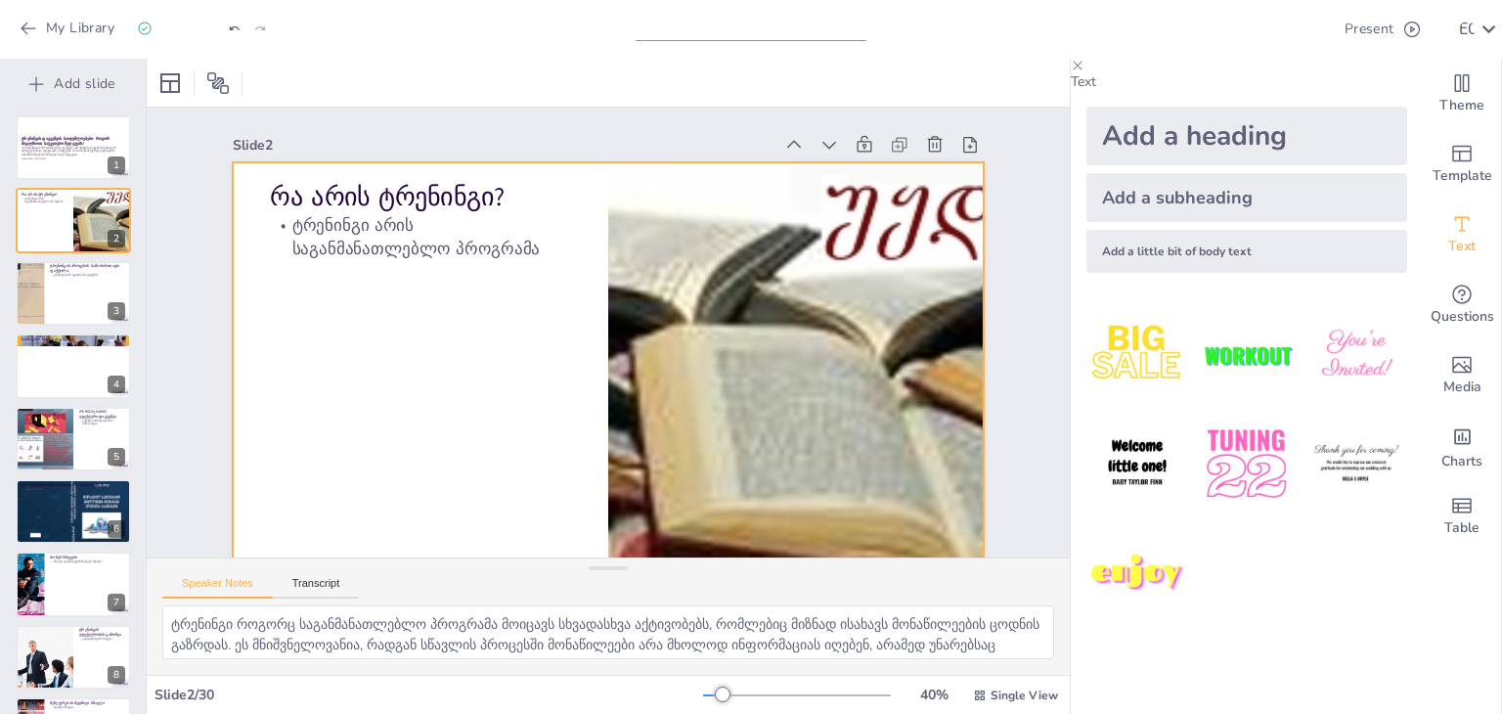
checkbox input "true"
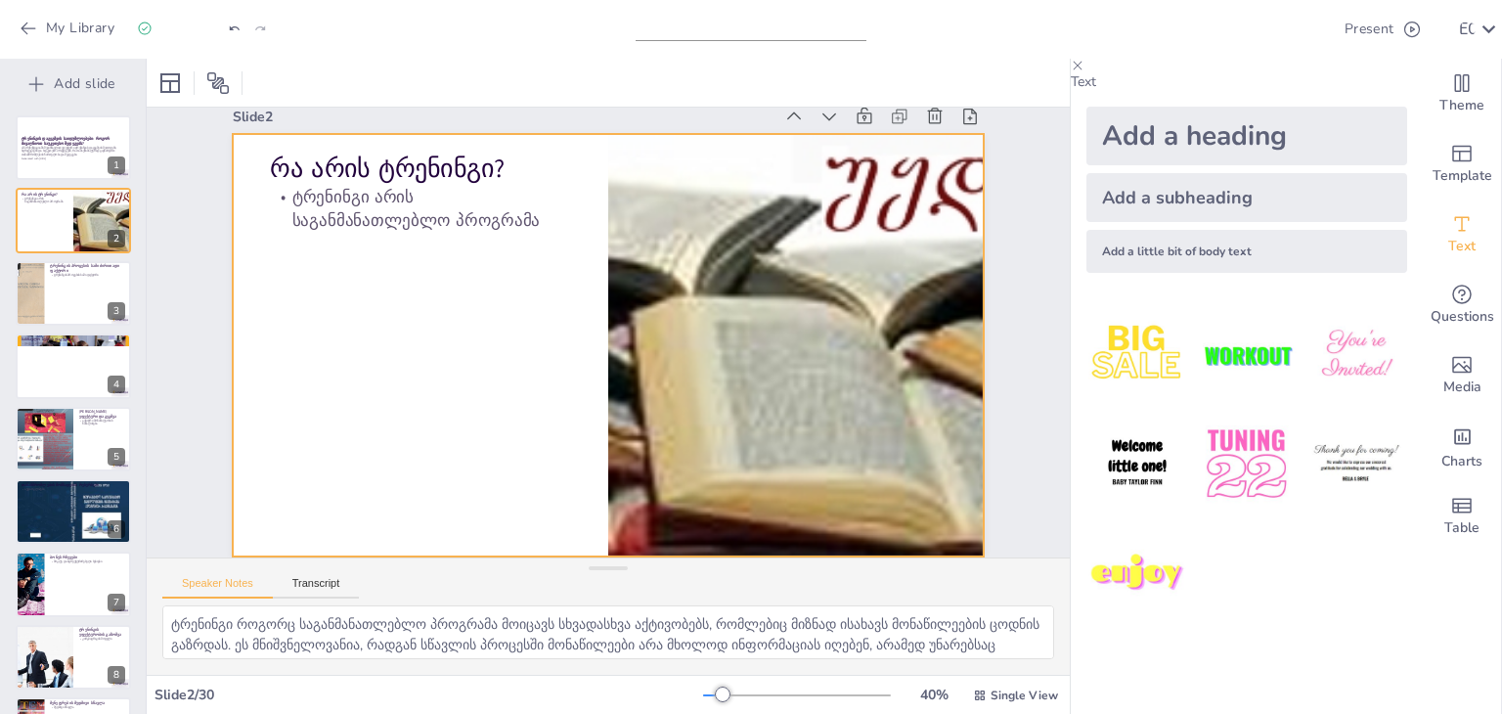
checkbox input "true"
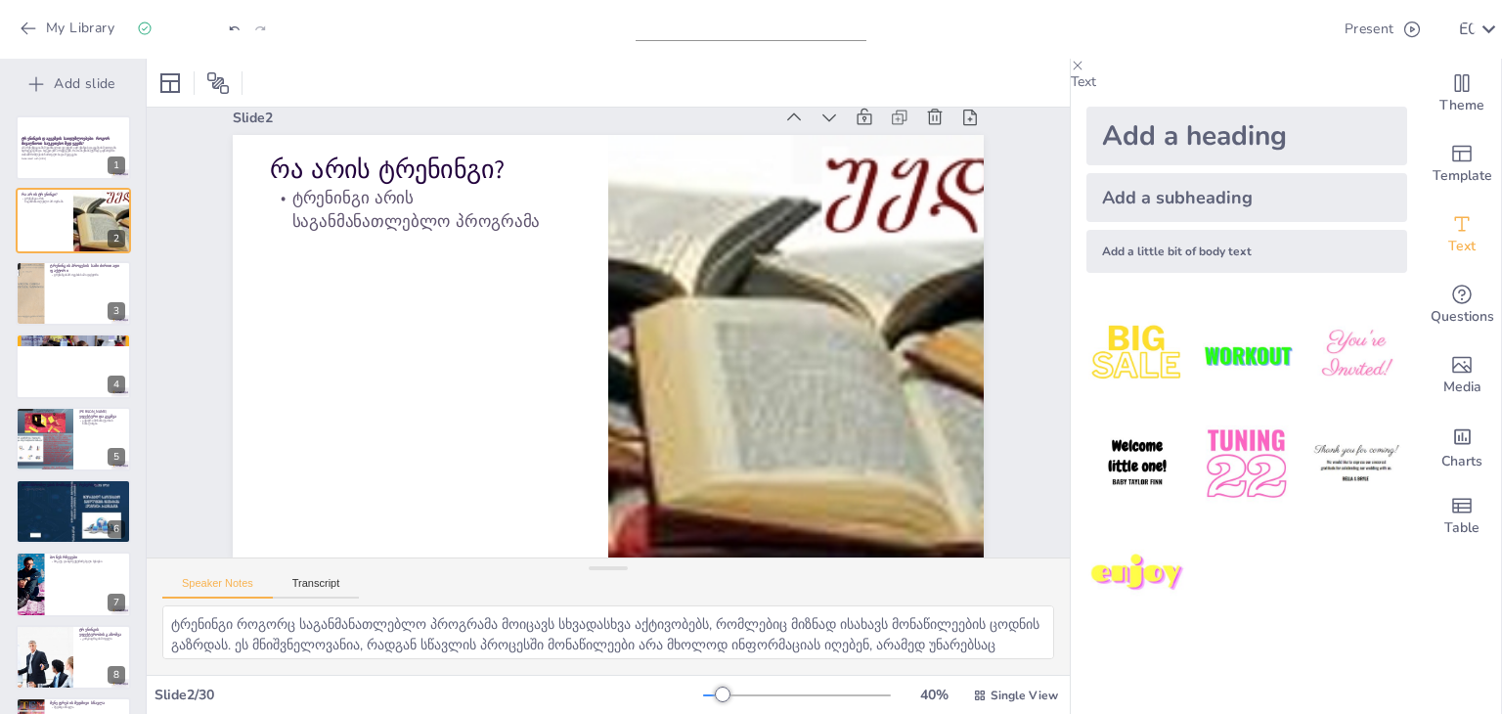
checkbox input "true"
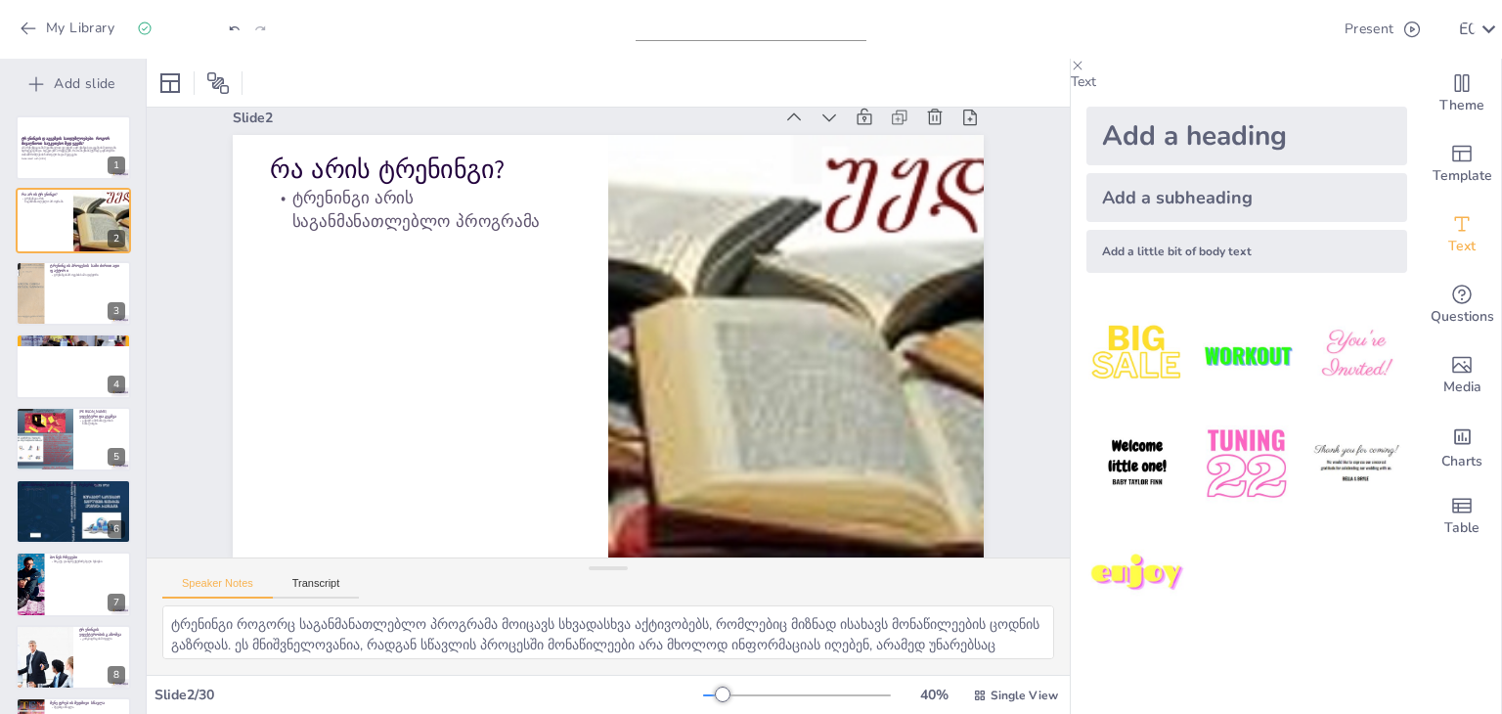
checkbox input "true"
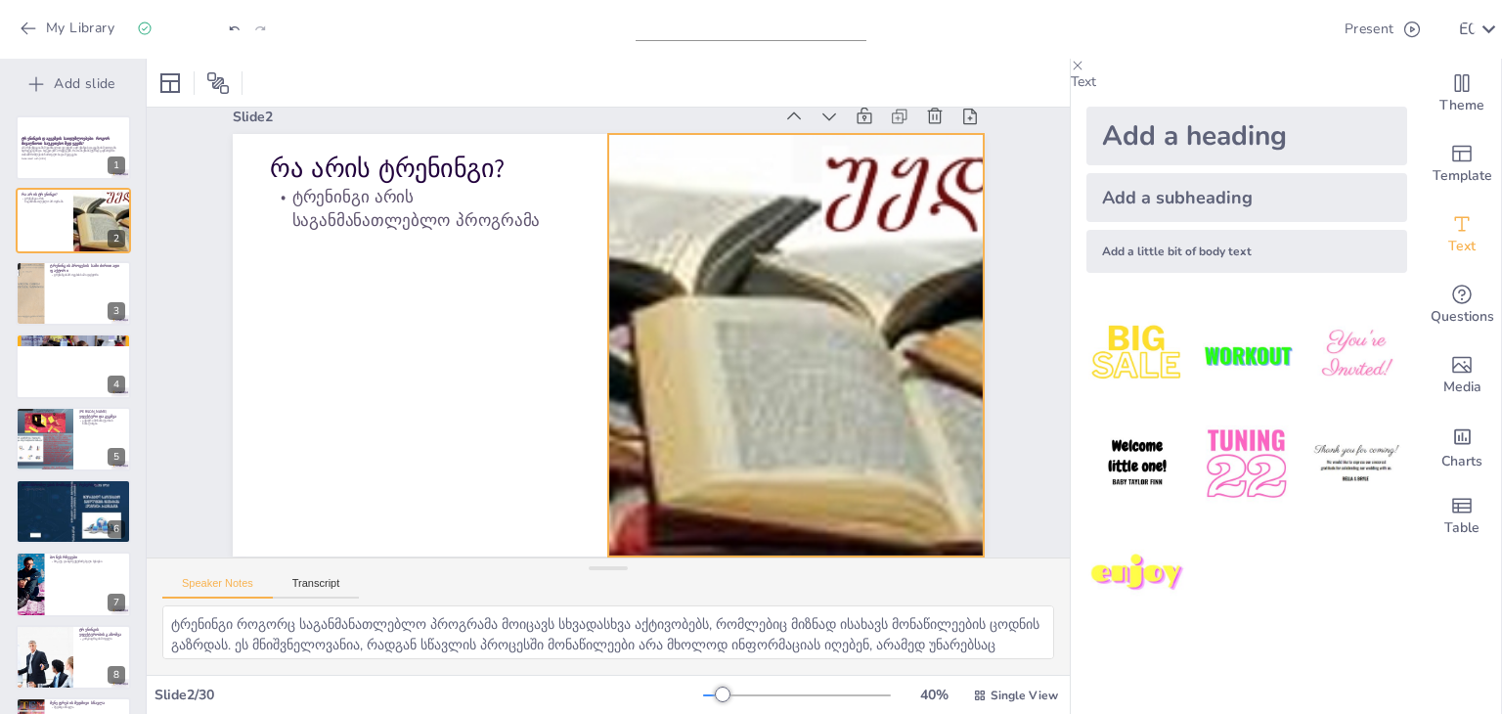
checkbox input "true"
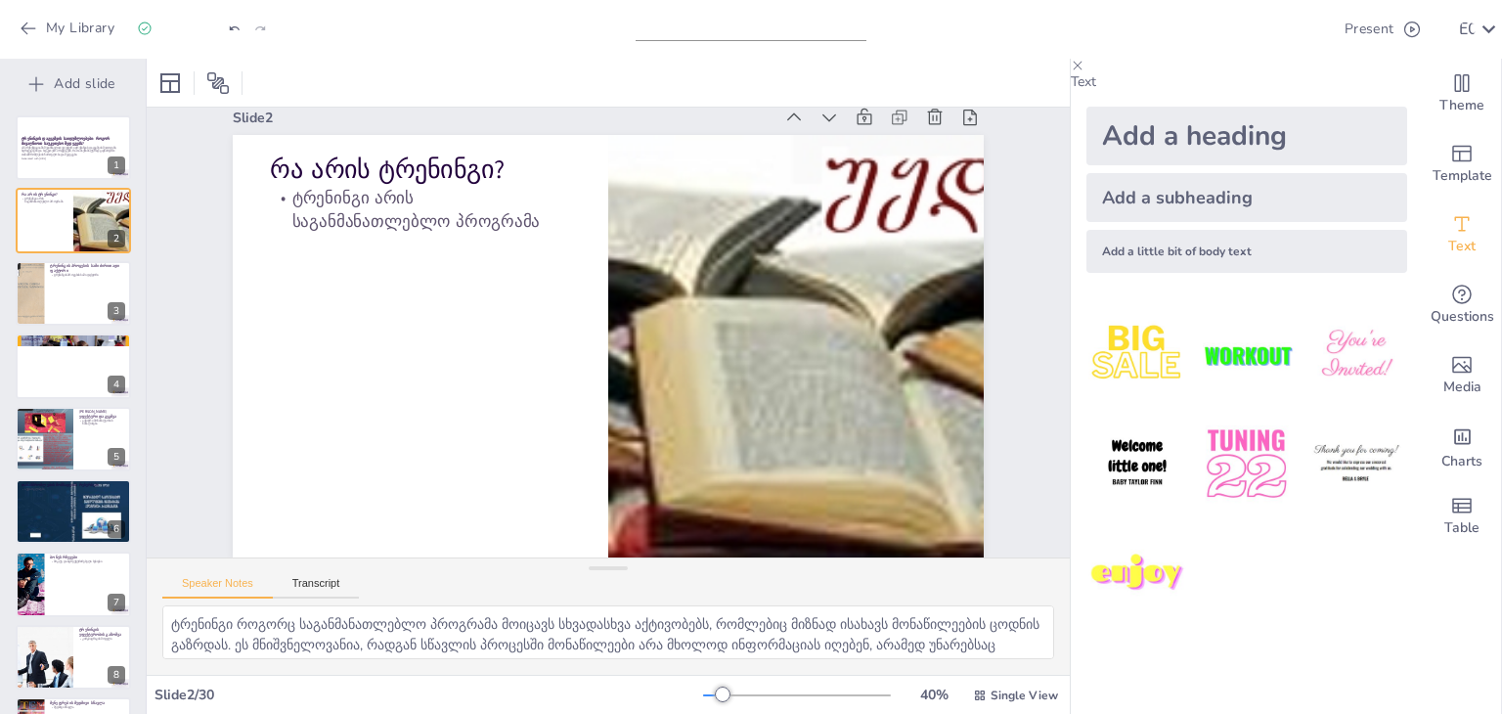
scroll to position [42, 0]
checkbox input "true"
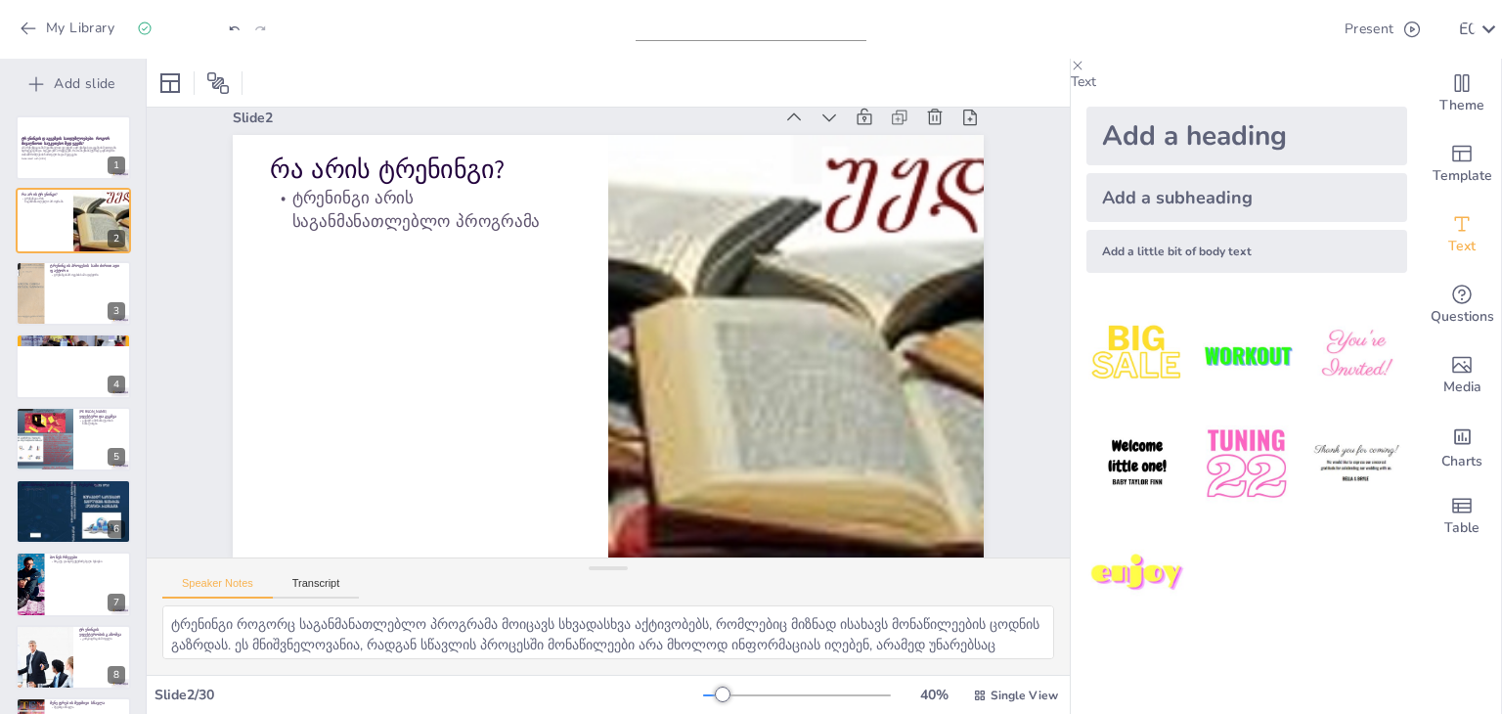
checkbox input "true"
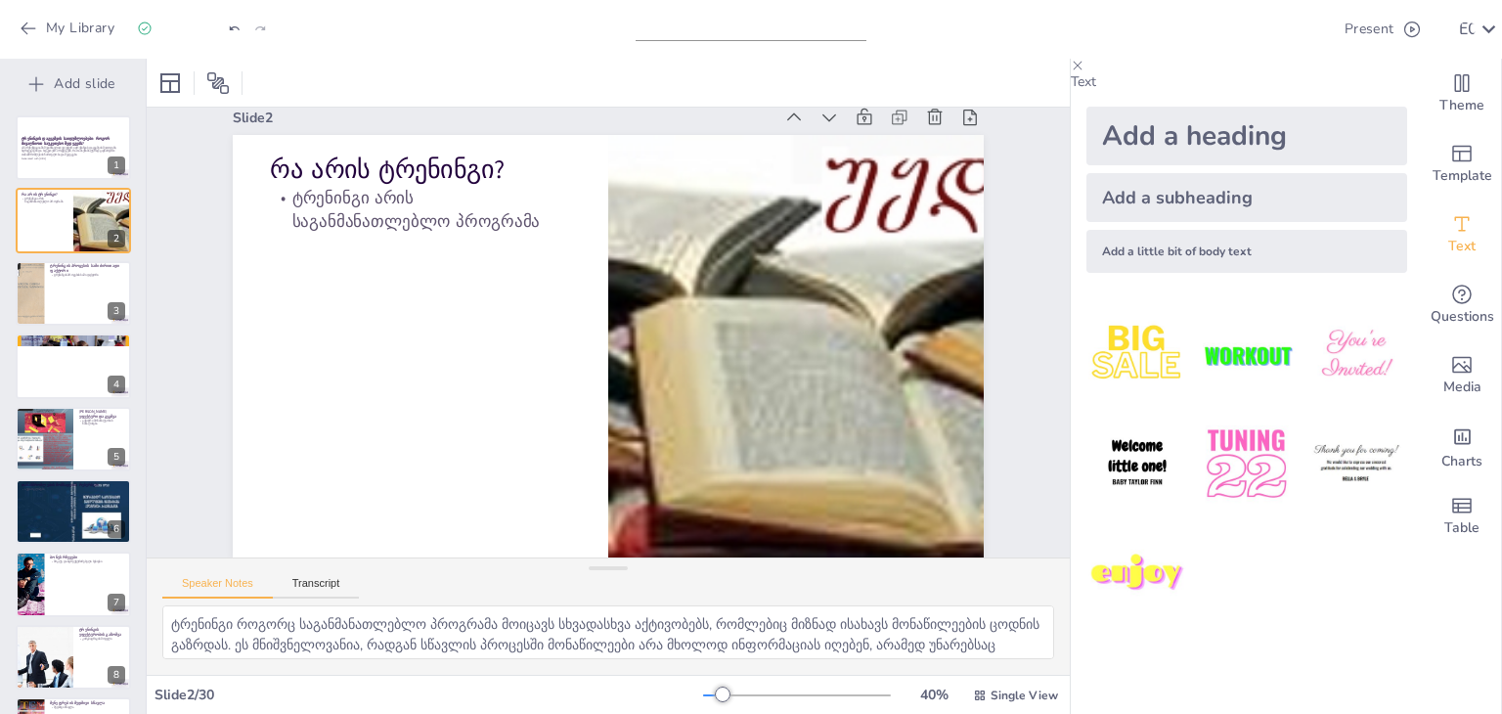
checkbox input "true"
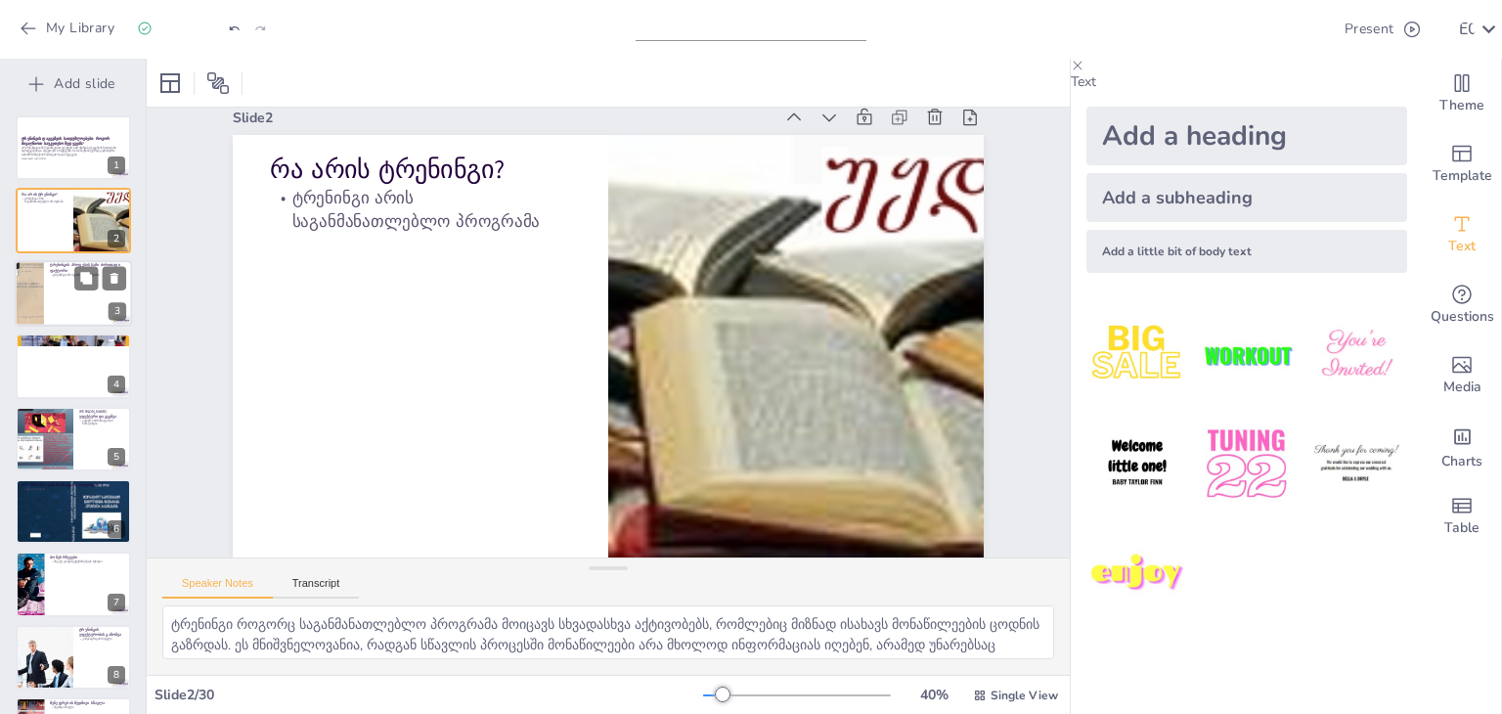
checkbox input "true"
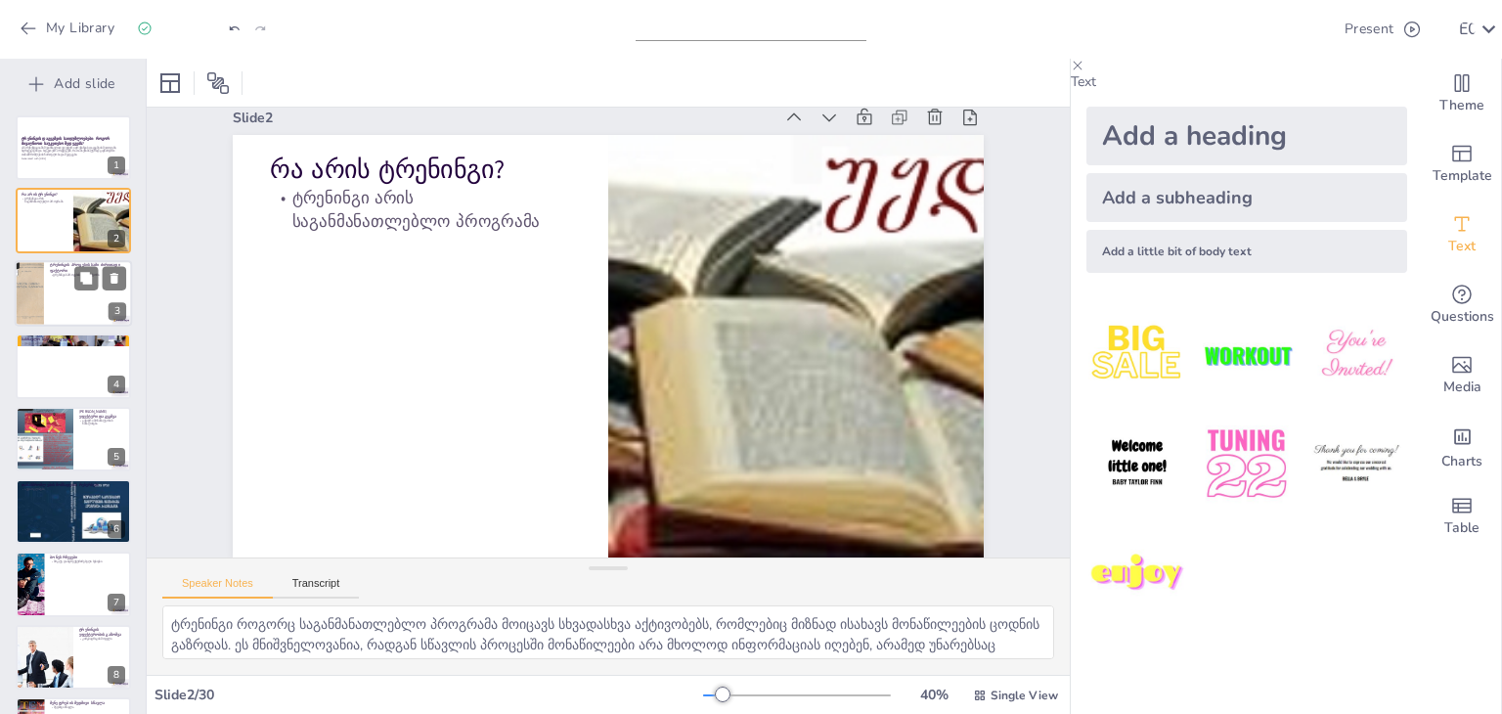
checkbox input "true"
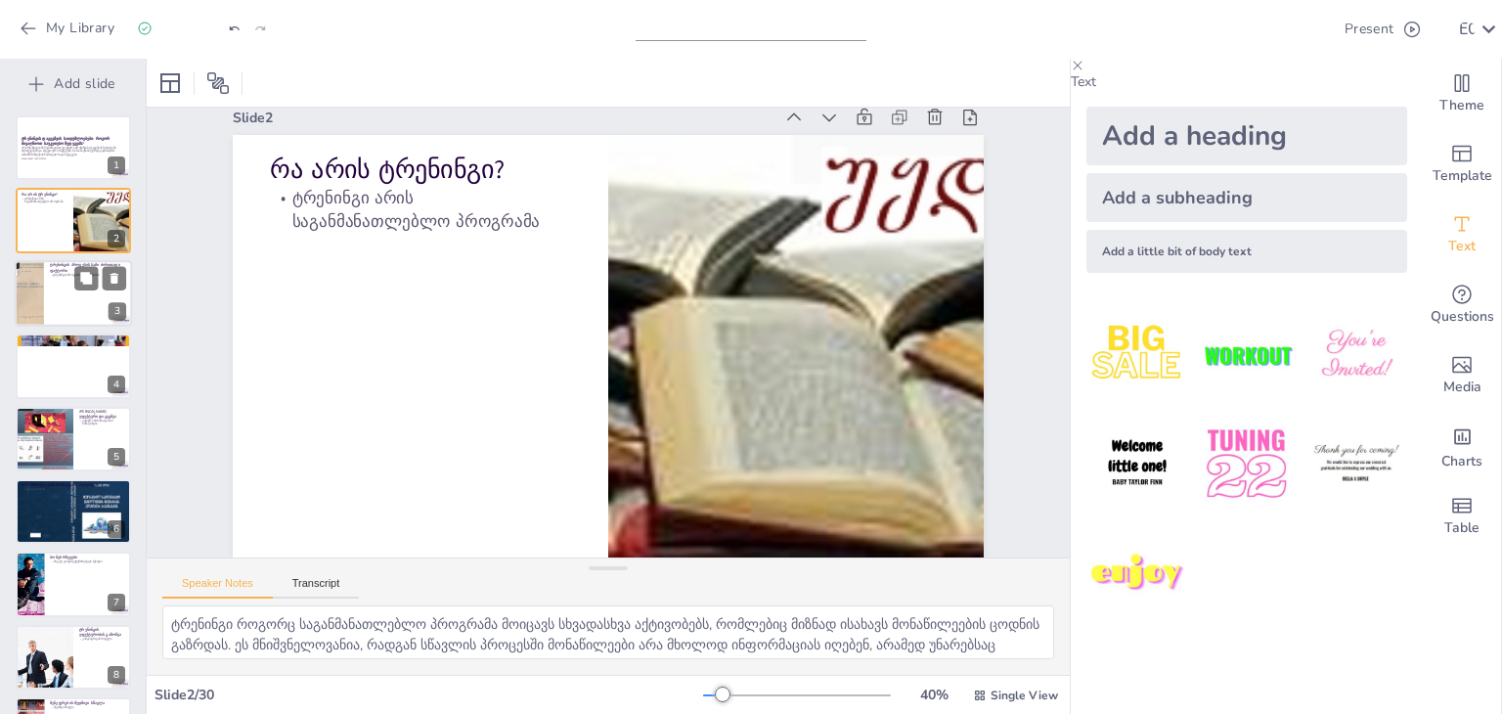
checkbox input "true"
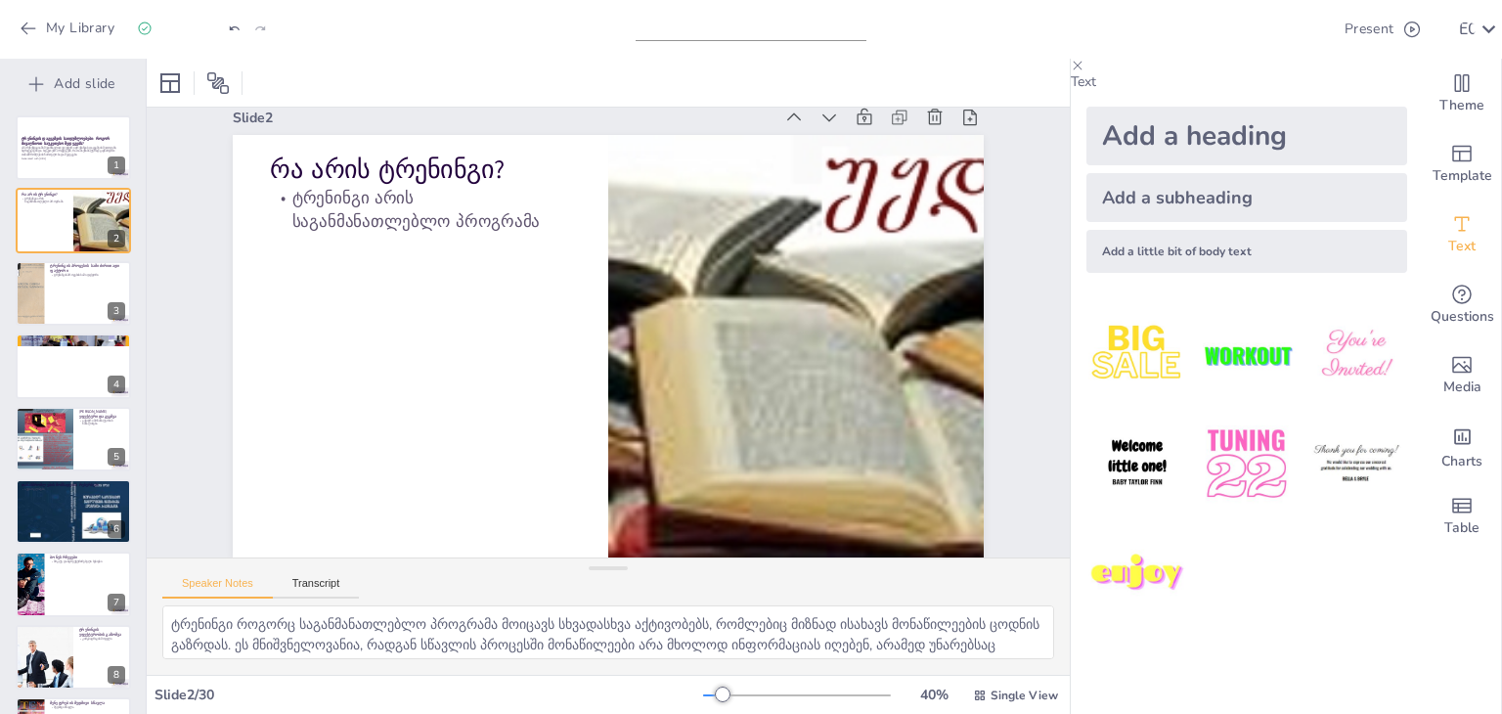
checkbox input "true"
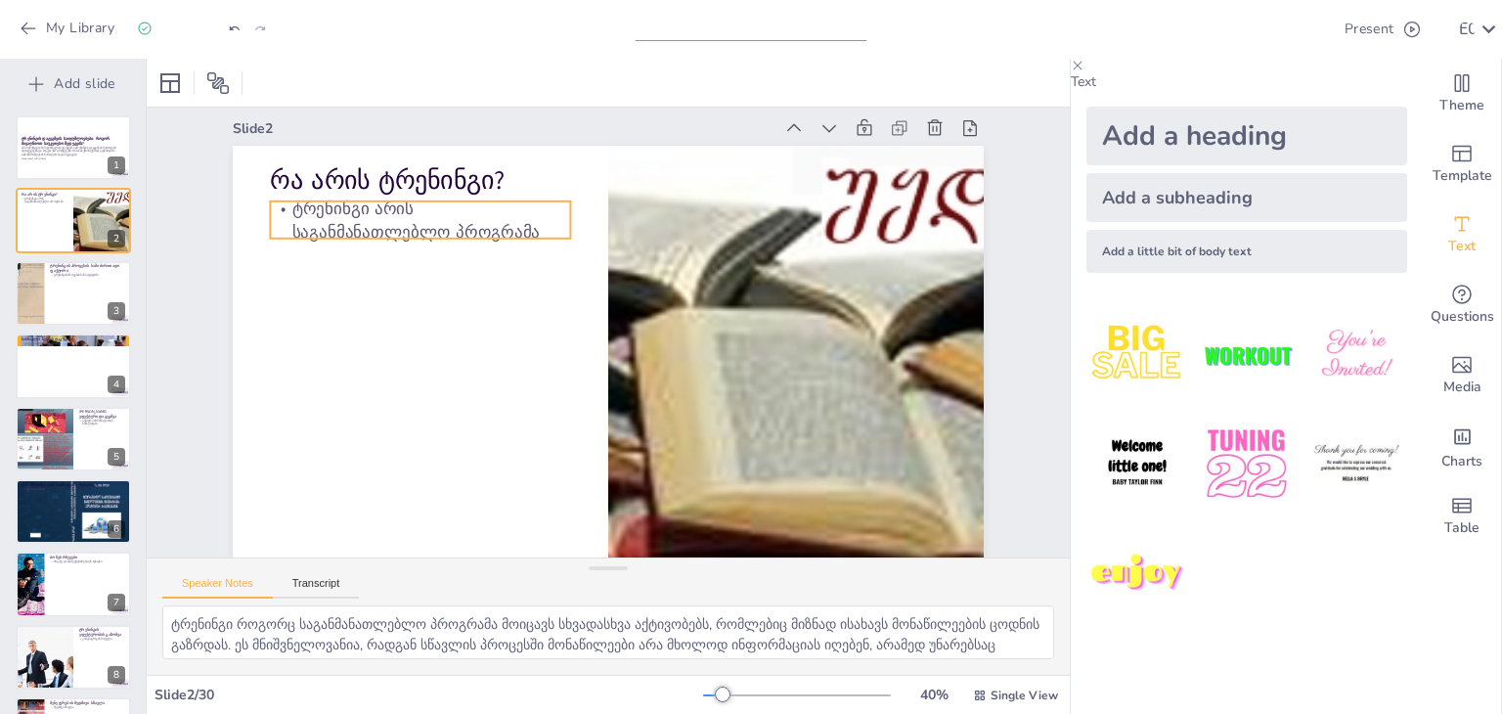
scroll to position [0, 0]
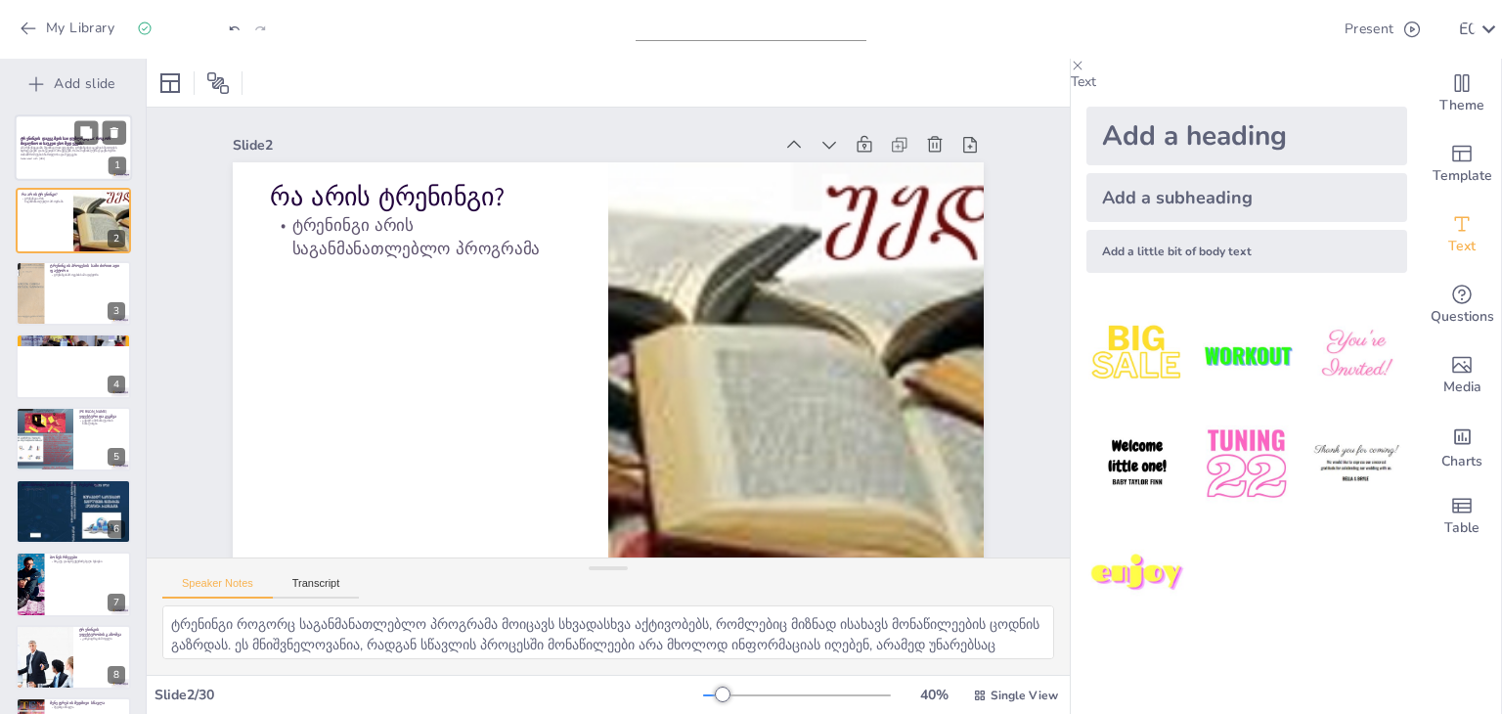
click at [59, 141] on strong "ტრენინგის დაგეგმვის საიდუმლოებები: როგორ მივაღწიოთ საუკეთესო შედეგებს?" at bounding box center [66, 141] width 90 height 11
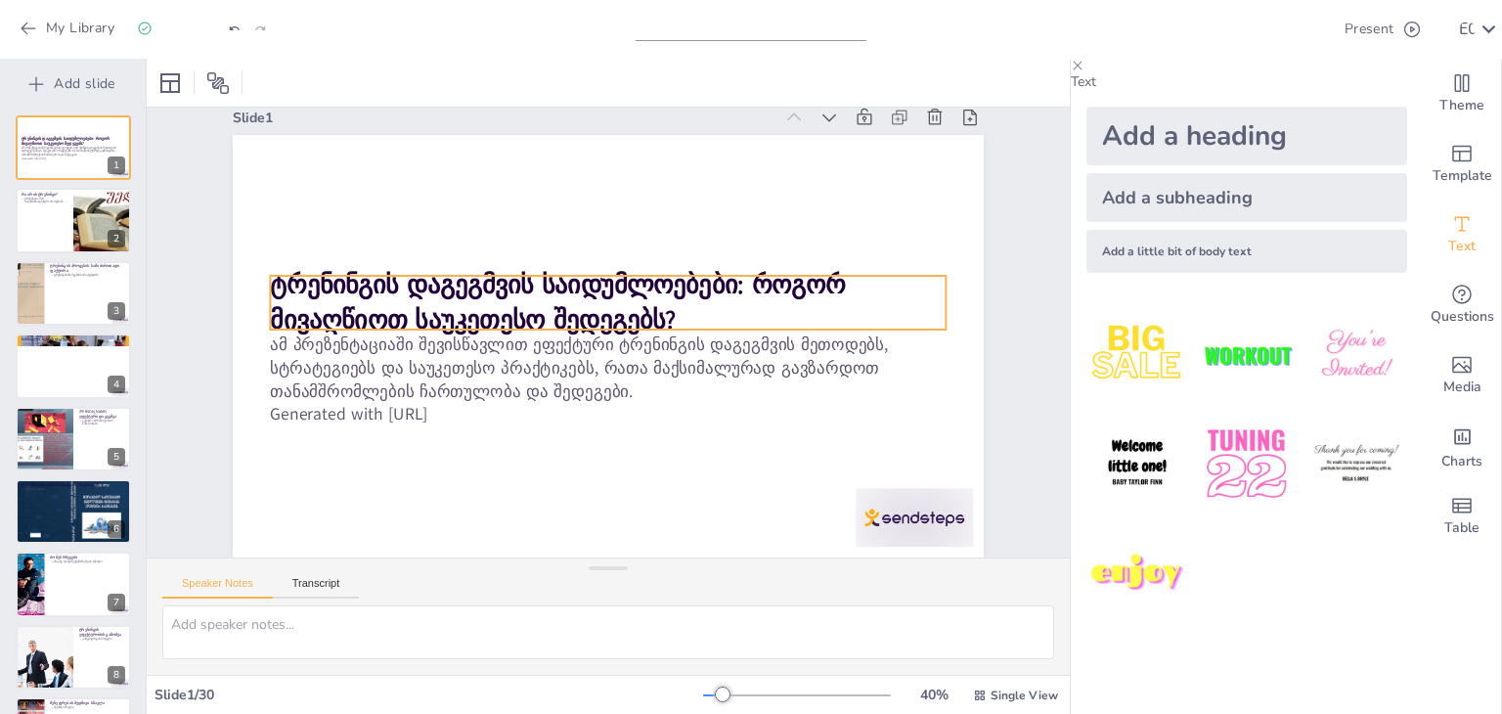
scroll to position [42, 0]
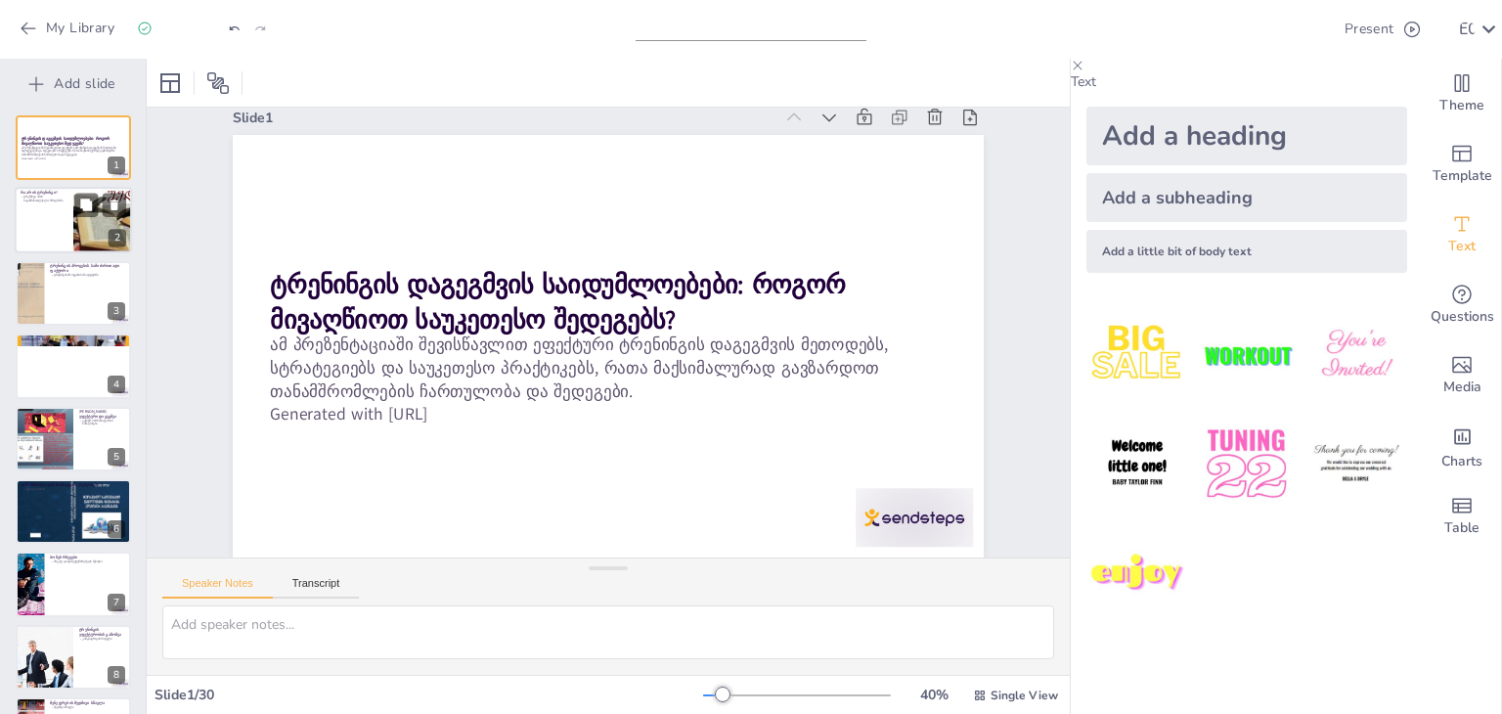
click at [65, 198] on p "ტრენინგი არის საგანმანათლებლო პროგრამა" at bounding box center [44, 199] width 47 height 7
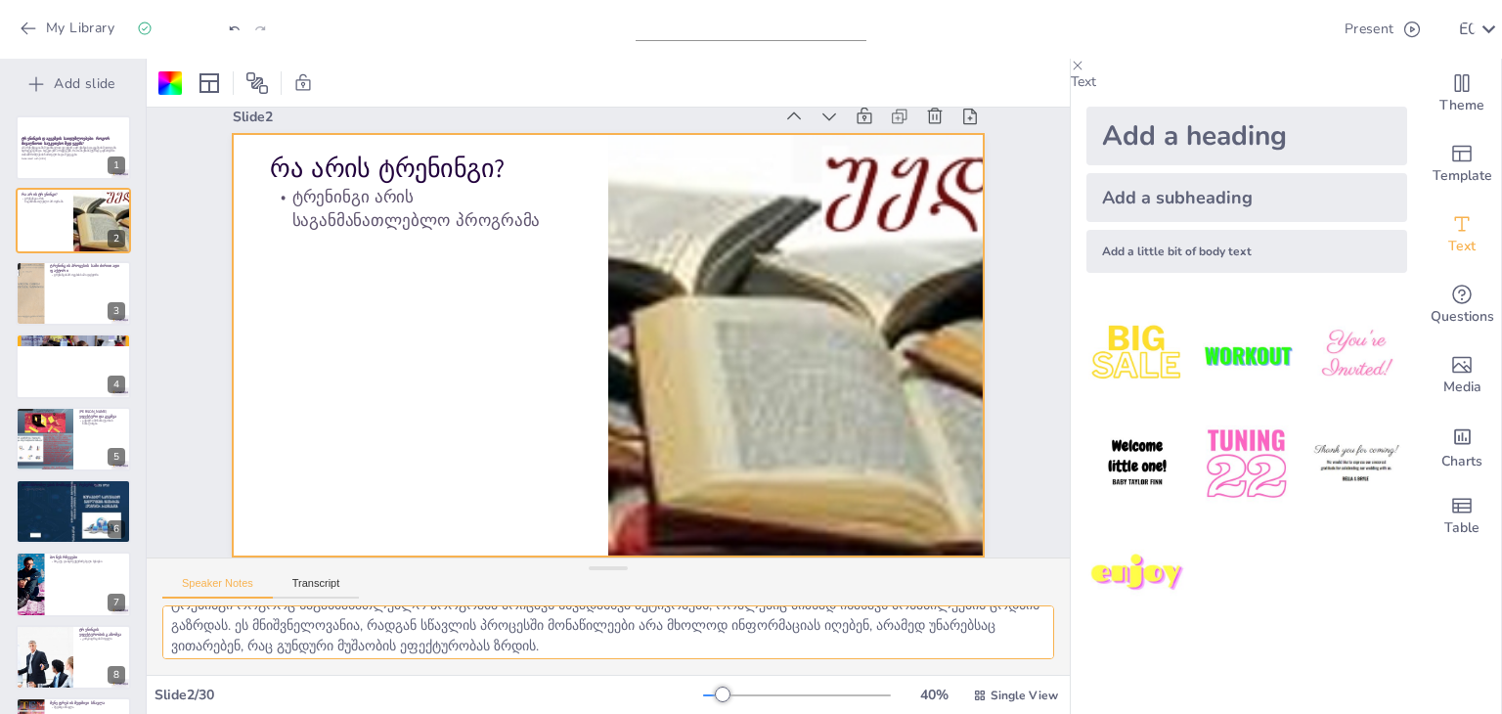
scroll to position [24, 0]
